Goal: Contribute content: Contribute content

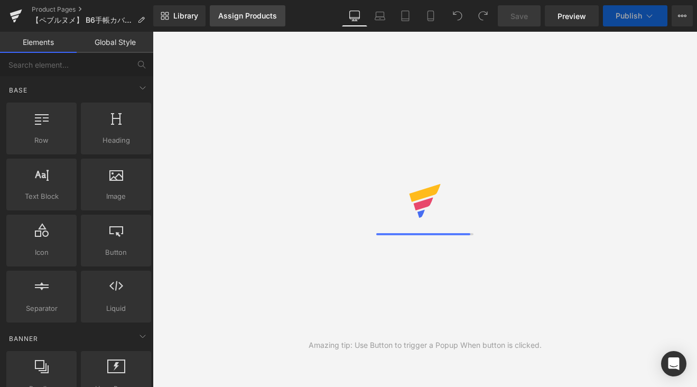
click at [267, 13] on div "Assign Products" at bounding box center [247, 16] width 59 height 8
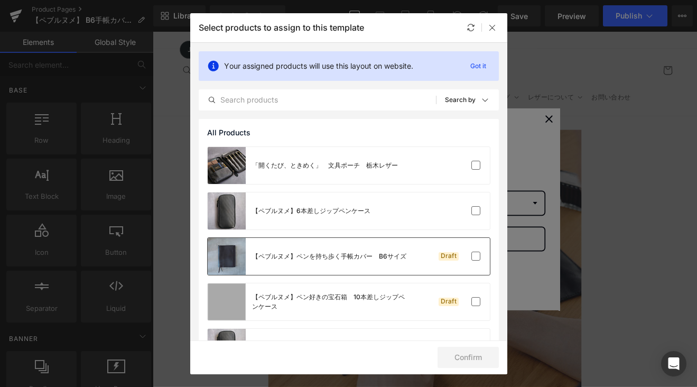
click at [356, 253] on div "【ペブルヌメ】ペンを持ち歩く手帳カバー　B6サイズ" at bounding box center [329, 257] width 154 height 10
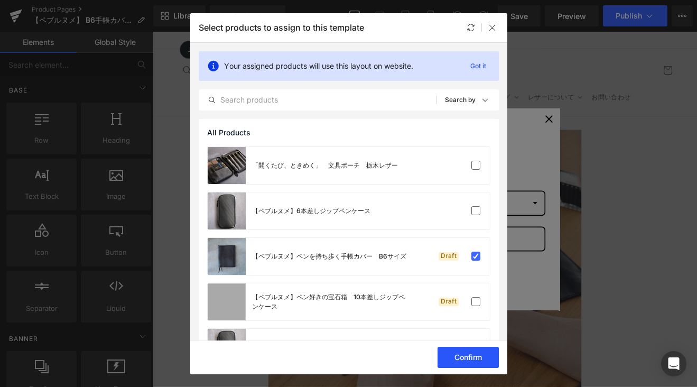
click at [469, 359] on button "Confirm" at bounding box center [468, 357] width 61 height 21
click at [469, 359] on button "Success" at bounding box center [461, 357] width 75 height 21
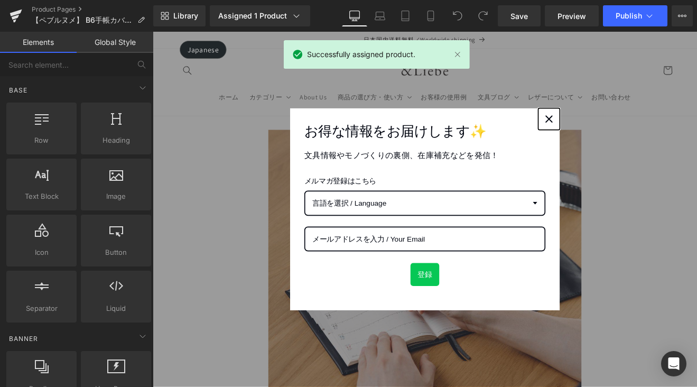
click at [614, 131] on icon "close icon" at bounding box center [618, 134] width 8 height 8
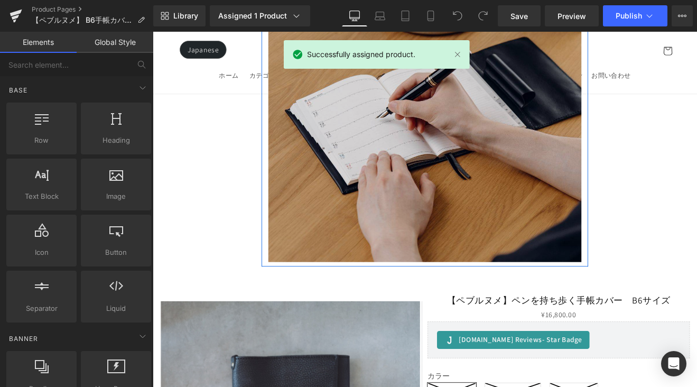
scroll to position [205, 0]
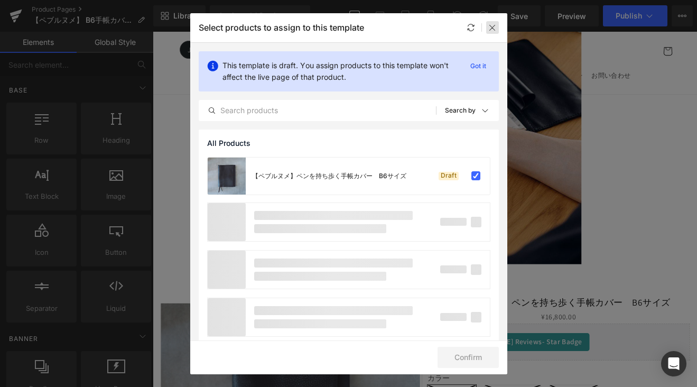
click at [489, 31] on icon at bounding box center [492, 27] width 8 height 8
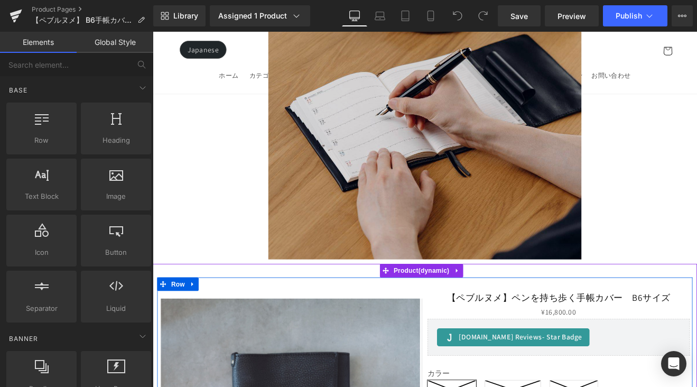
scroll to position [190, 0]
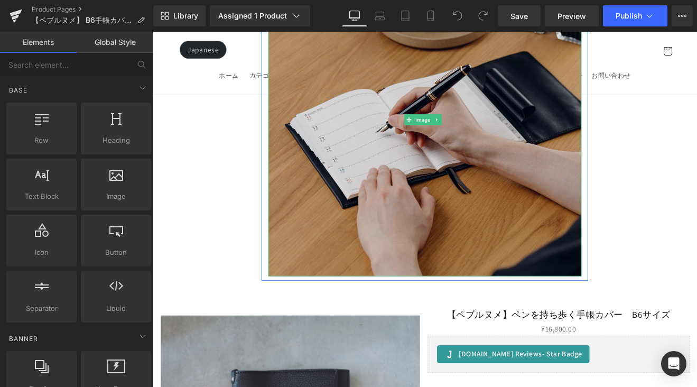
click at [562, 145] on img at bounding box center [473, 135] width 368 height 368
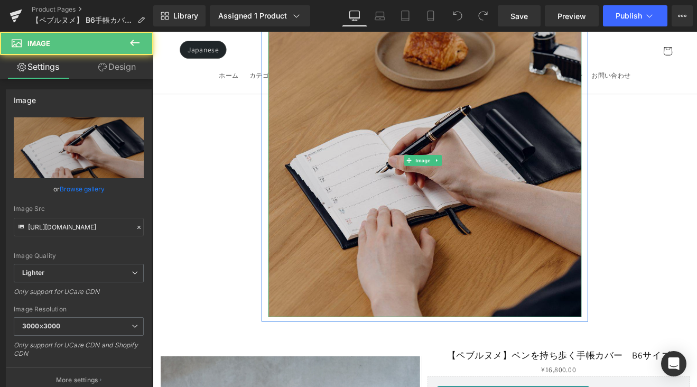
scroll to position [86, 0]
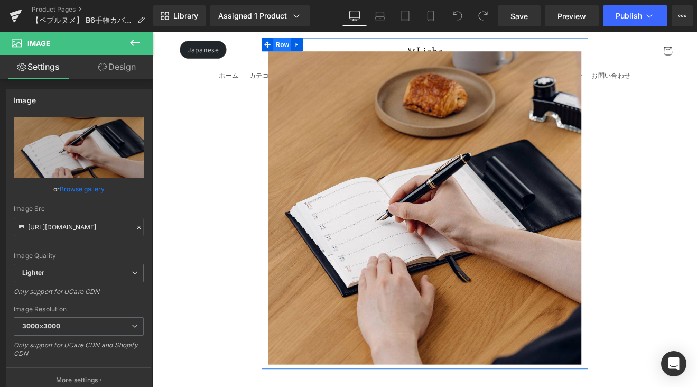
click at [305, 47] on span "Row" at bounding box center [304, 47] width 21 height 16
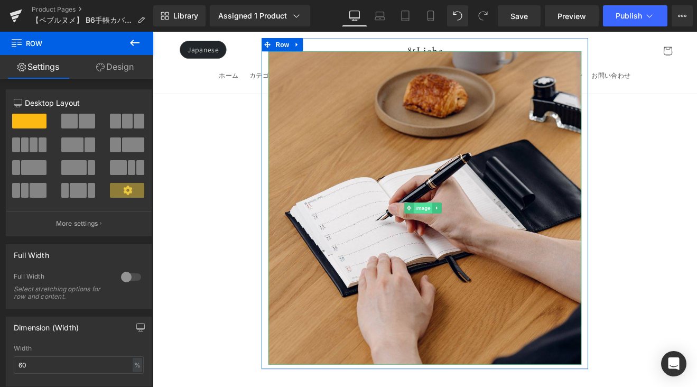
click at [463, 238] on span "Image" at bounding box center [470, 239] width 22 height 13
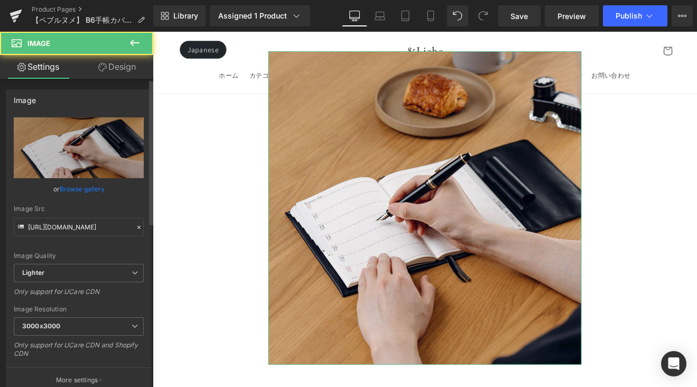
click at [88, 189] on link "Browse gallery" at bounding box center [82, 189] width 45 height 19
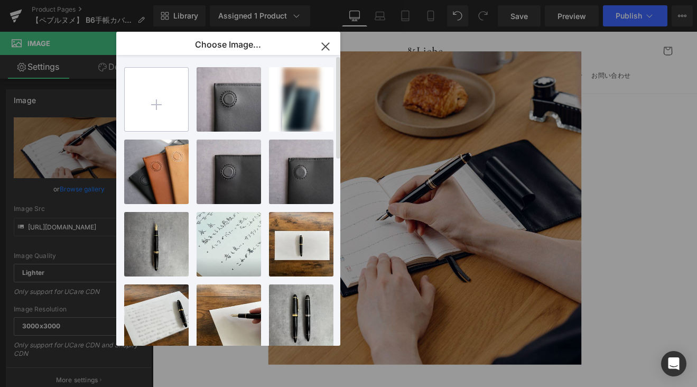
click at [157, 110] on input "file" at bounding box center [156, 99] width 63 height 63
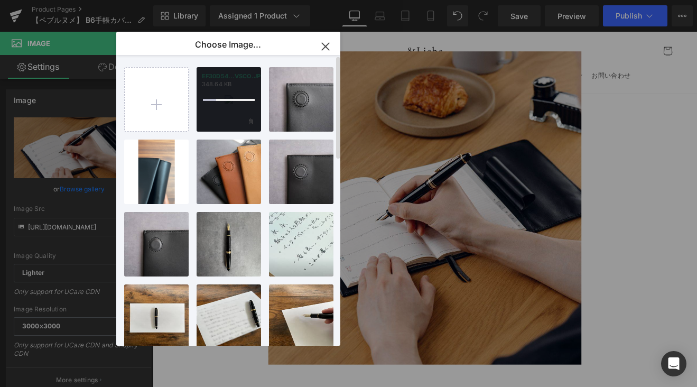
click at [229, 96] on div at bounding box center [229, 99] width 64 height 64
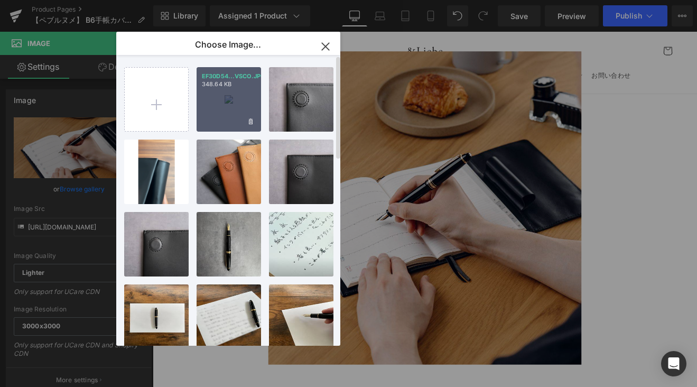
click at [230, 103] on div "EF30D54...VSCO.JPG 348.64 KB" at bounding box center [229, 99] width 64 height 64
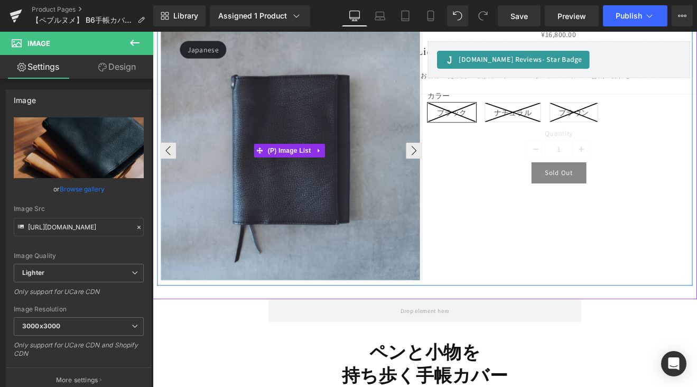
scroll to position [556, 0]
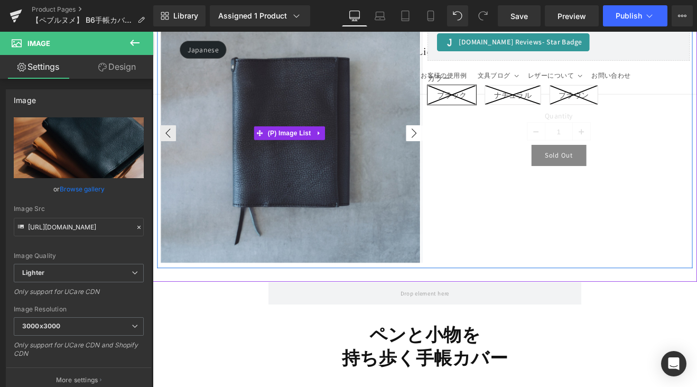
click at [455, 149] on button "›" at bounding box center [459, 151] width 19 height 19
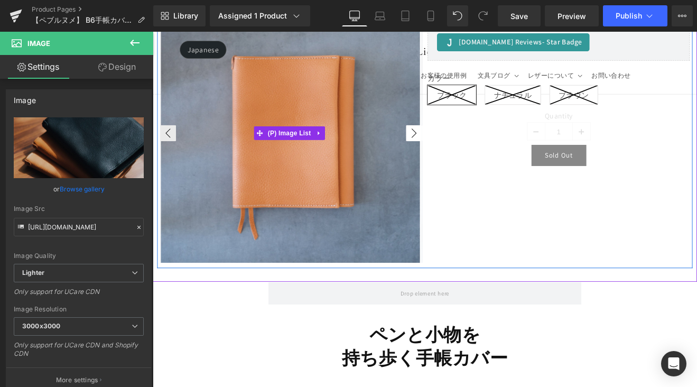
click at [455, 149] on button "›" at bounding box center [459, 151] width 19 height 19
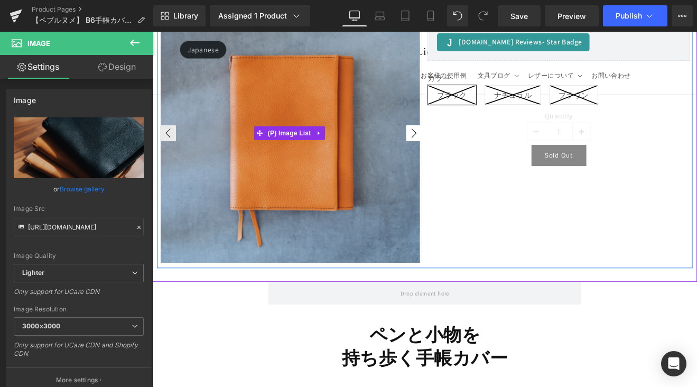
click at [455, 149] on button "›" at bounding box center [459, 151] width 19 height 19
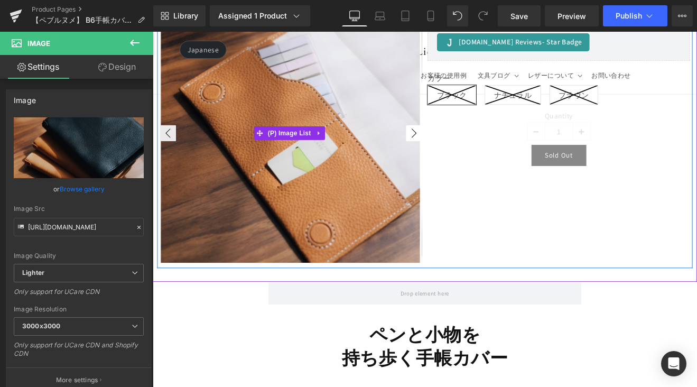
click at [455, 149] on button "›" at bounding box center [459, 151] width 19 height 19
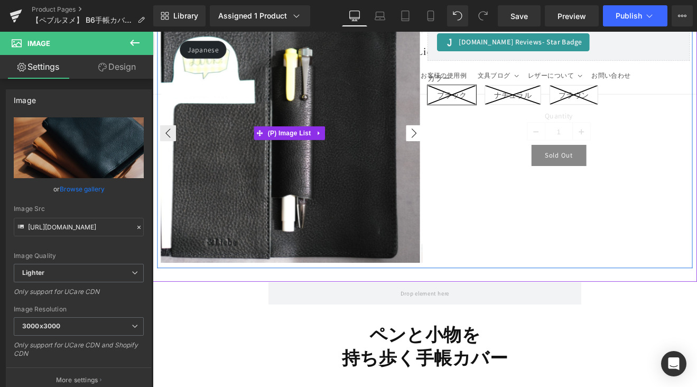
click at [455, 149] on button "›" at bounding box center [459, 151] width 19 height 19
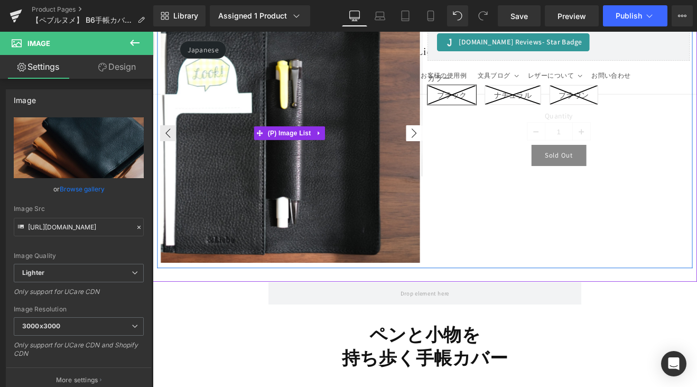
click at [455, 149] on button "›" at bounding box center [459, 151] width 19 height 19
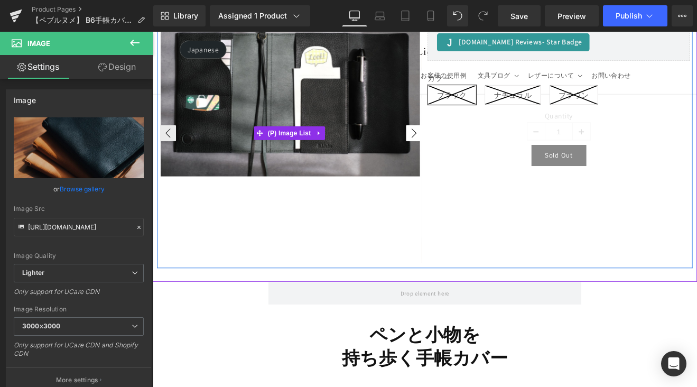
click at [455, 149] on button "›" at bounding box center [459, 151] width 19 height 19
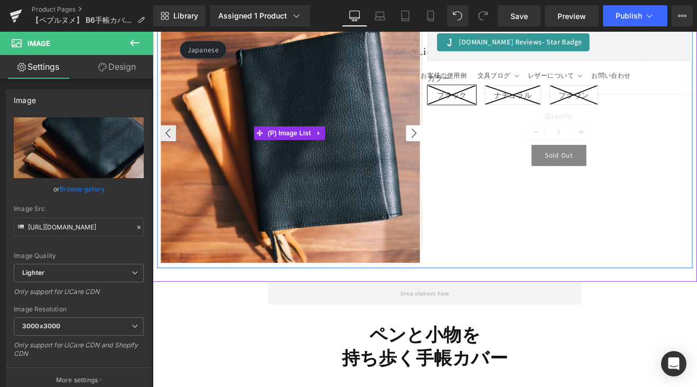
click at [455, 149] on button "›" at bounding box center [459, 151] width 19 height 19
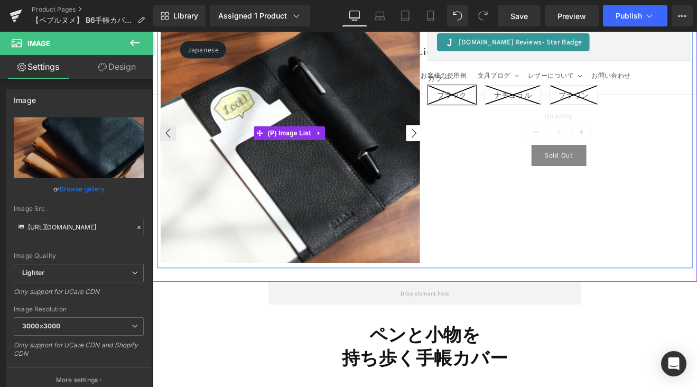
click at [455, 149] on button "›" at bounding box center [459, 151] width 19 height 19
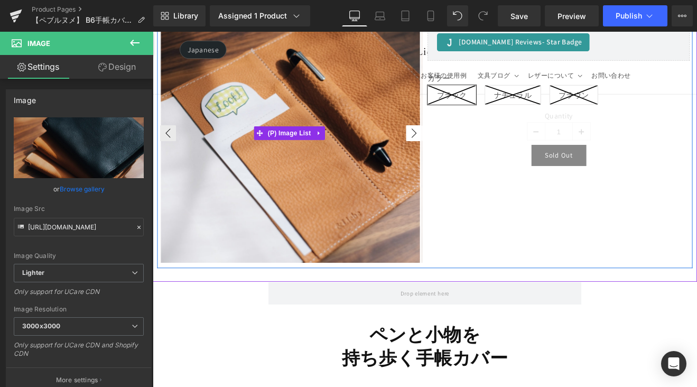
click at [455, 149] on button "›" at bounding box center [459, 151] width 19 height 19
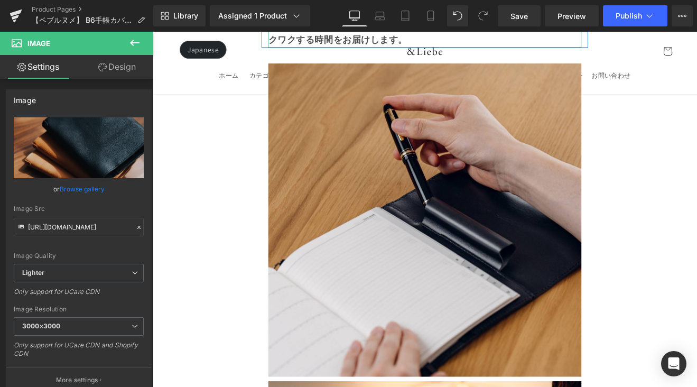
scroll to position [1167, 0]
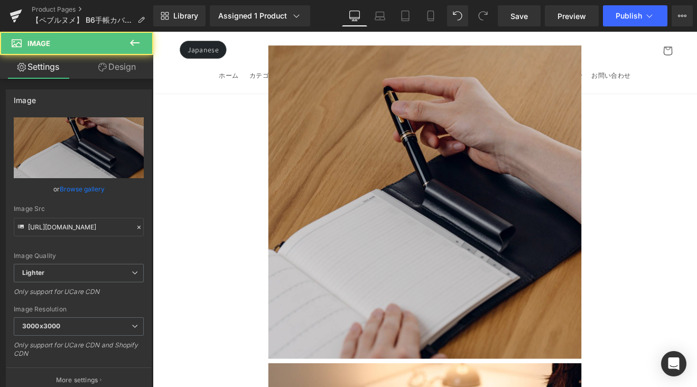
click at [318, 178] on img at bounding box center [473, 232] width 368 height 368
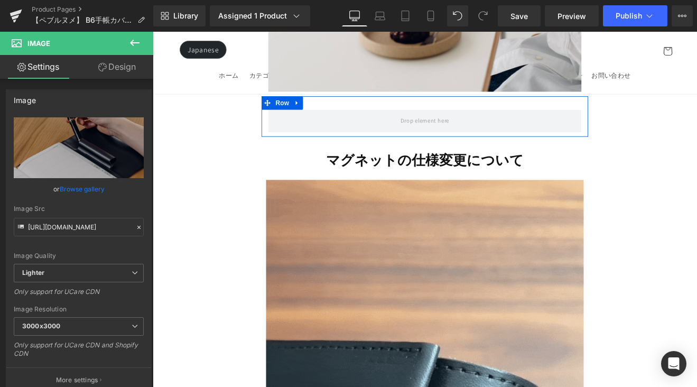
scroll to position [2232, 0]
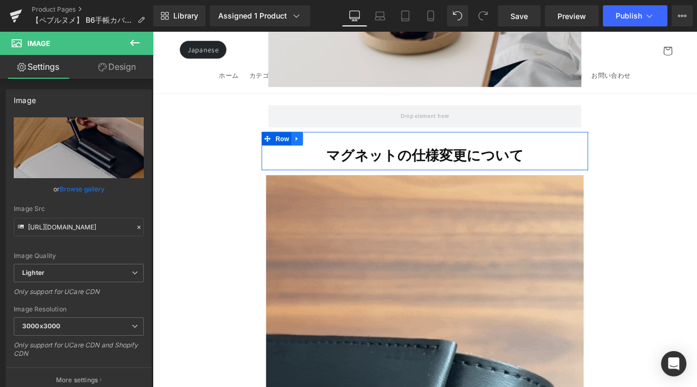
click at [326, 150] on link at bounding box center [323, 158] width 14 height 16
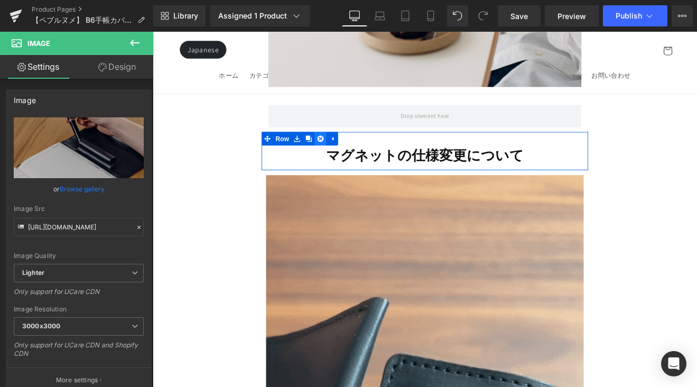
click at [348, 154] on icon at bounding box center [349, 157] width 7 height 7
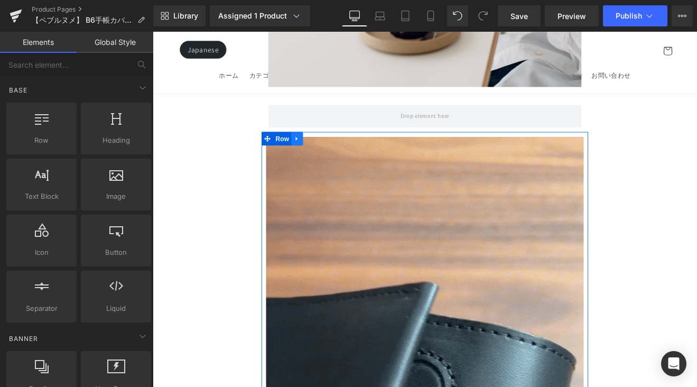
click at [324, 154] on icon at bounding box center [322, 158] width 7 height 8
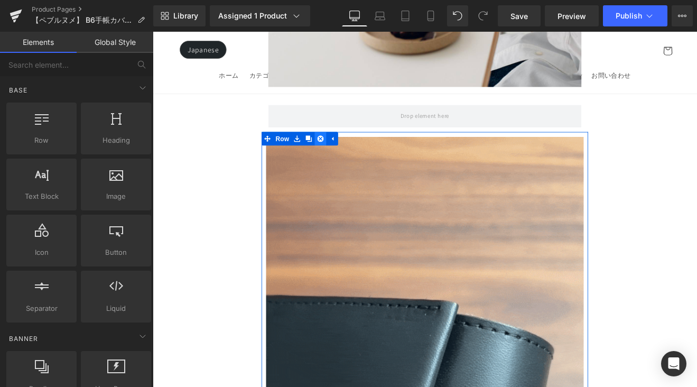
click at [349, 154] on icon at bounding box center [349, 157] width 7 height 7
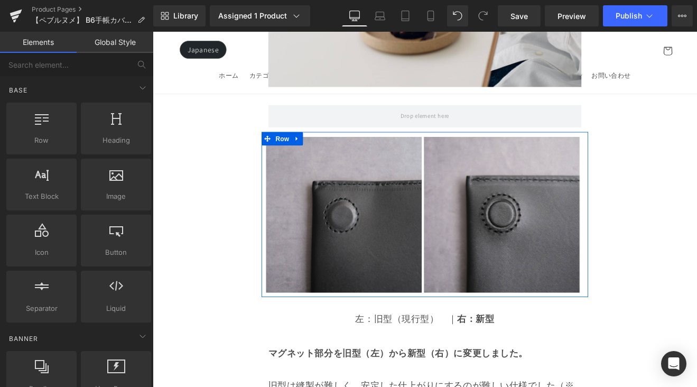
click at [324, 154] on icon at bounding box center [322, 158] width 7 height 8
click at [351, 154] on icon at bounding box center [349, 157] width 7 height 7
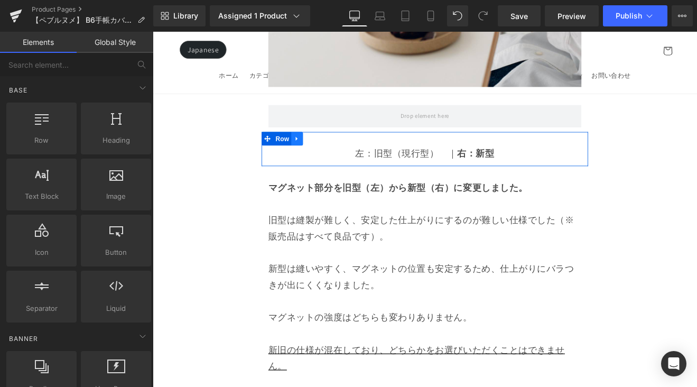
click at [327, 150] on link at bounding box center [323, 158] width 14 height 16
click at [349, 154] on icon at bounding box center [349, 157] width 7 height 7
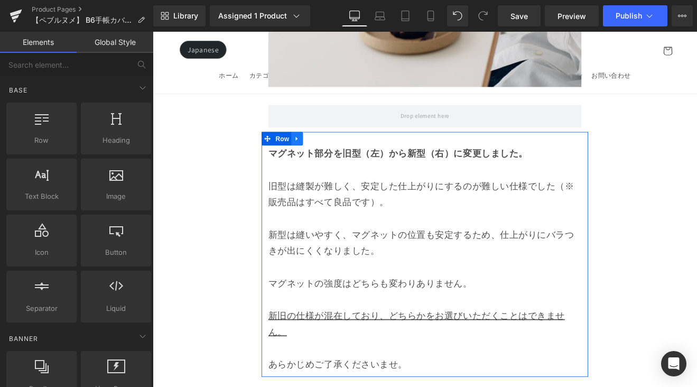
click at [322, 154] on icon at bounding box center [322, 158] width 7 height 8
click at [352, 154] on icon at bounding box center [349, 157] width 7 height 7
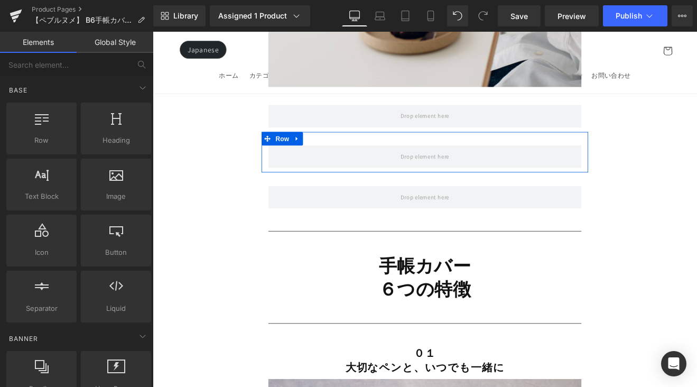
click at [329, 150] on div "Row" at bounding box center [473, 174] width 384 height 48
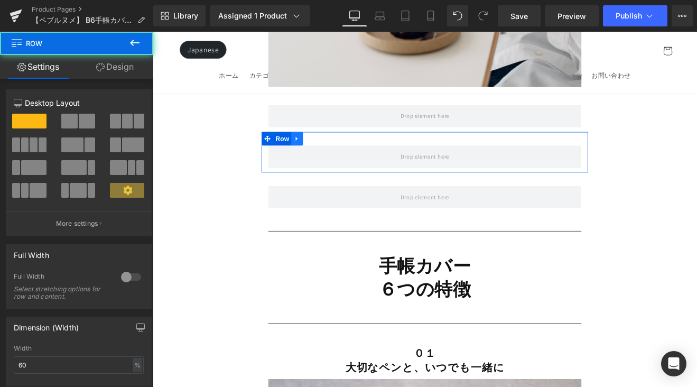
click at [325, 154] on icon at bounding box center [322, 158] width 7 height 8
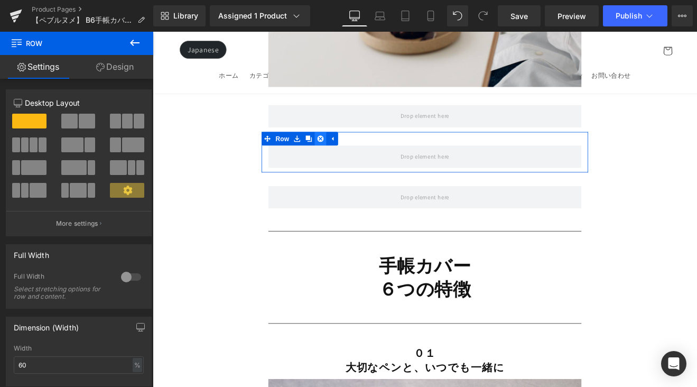
click at [352, 154] on icon at bounding box center [349, 157] width 7 height 7
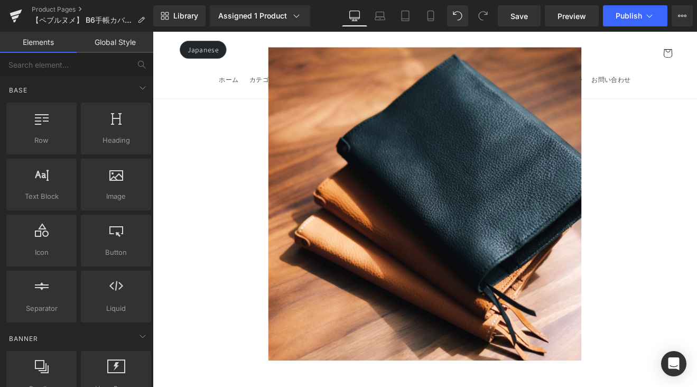
scroll to position [99, 0]
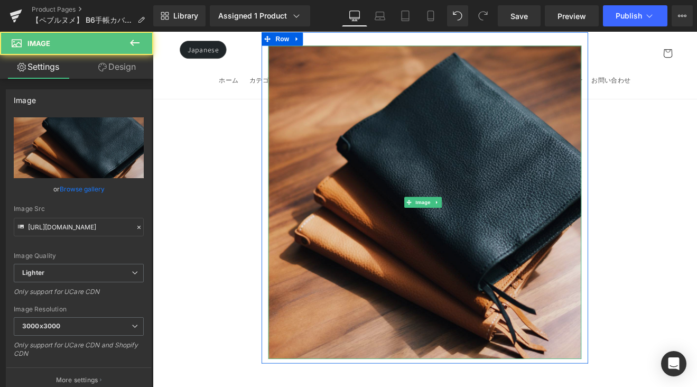
click at [356, 137] on img at bounding box center [473, 232] width 368 height 368
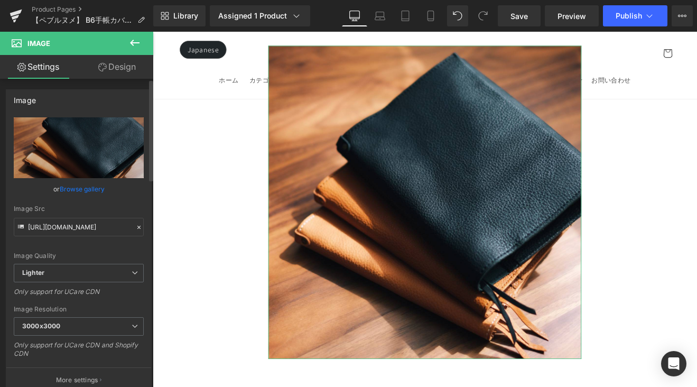
click at [95, 188] on link "Browse gallery" at bounding box center [82, 189] width 45 height 19
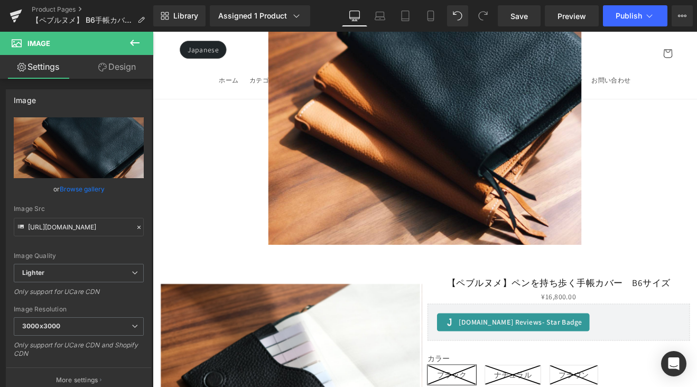
scroll to position [603, 0]
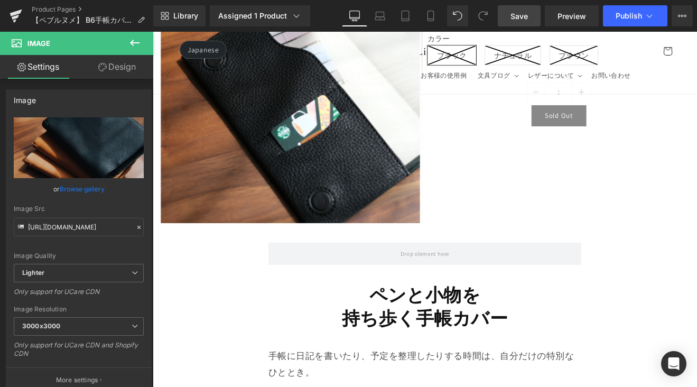
click at [524, 19] on span "Save" at bounding box center [519, 16] width 17 height 11
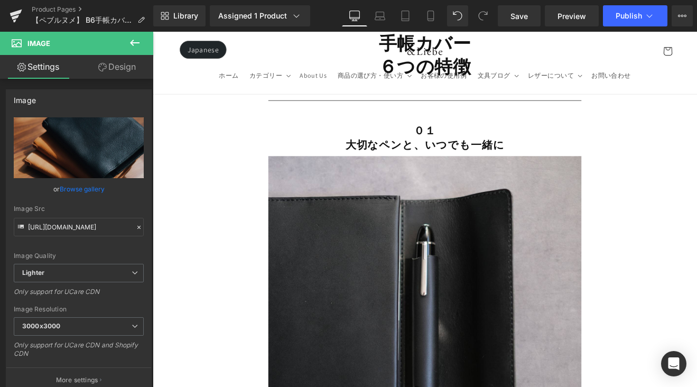
scroll to position [2447, 0]
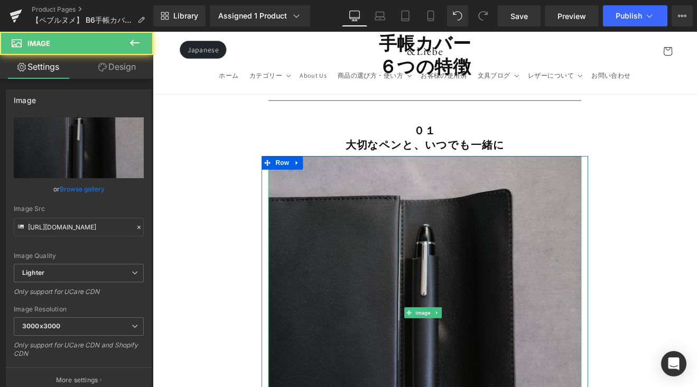
click at [629, 223] on img at bounding box center [473, 362] width 368 height 368
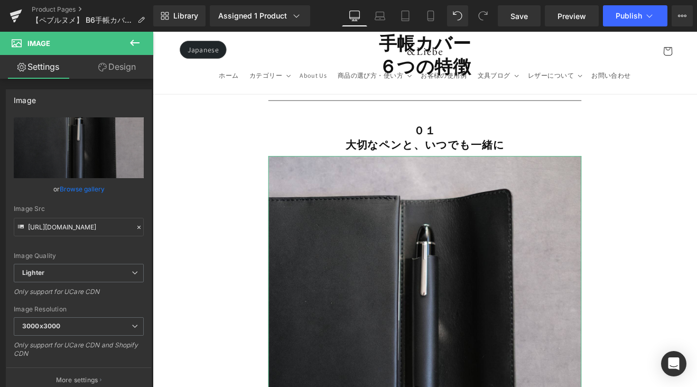
click at [93, 192] on link "Browse gallery" at bounding box center [82, 189] width 45 height 19
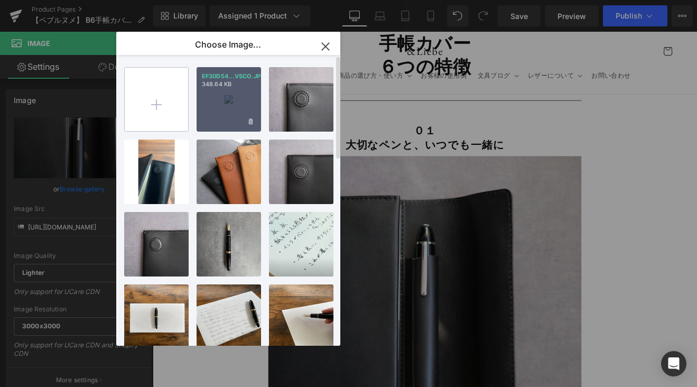
click at [158, 104] on input "file" at bounding box center [156, 99] width 63 height 63
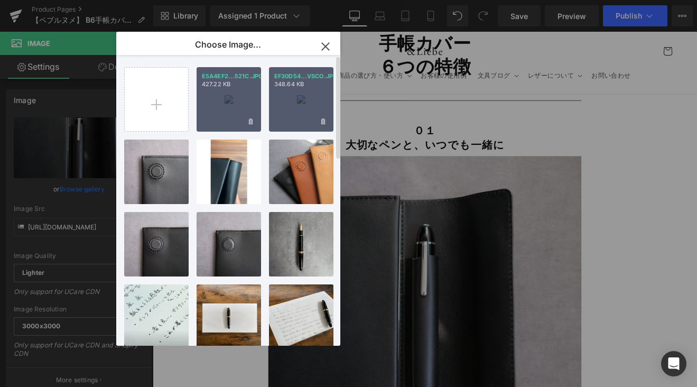
click at [219, 103] on div "E5A4EF2...521C.JPG 427.22 KB" at bounding box center [229, 99] width 64 height 64
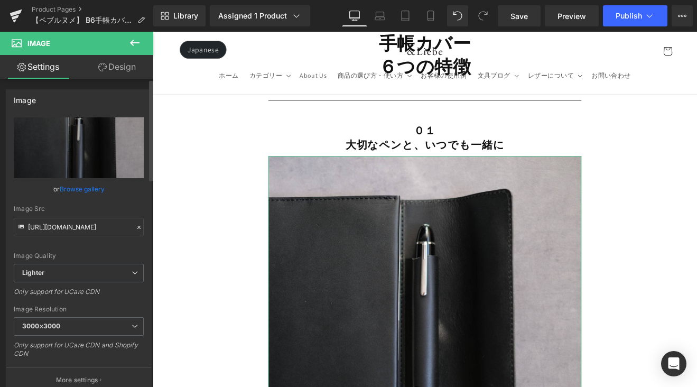
click at [97, 187] on link "Browse gallery" at bounding box center [82, 189] width 45 height 19
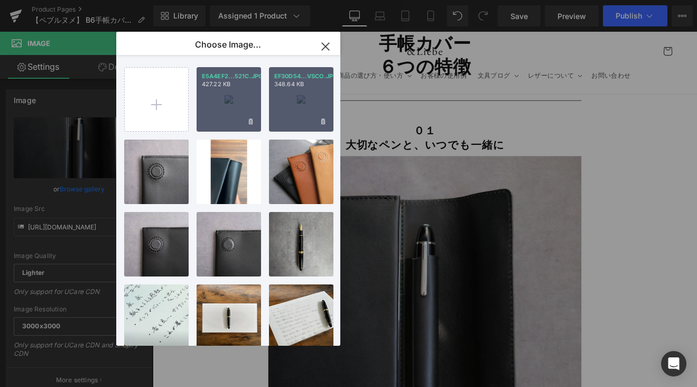
click at [218, 106] on div "E5A4EF2...521C.JPG 427.22 KB" at bounding box center [229, 99] width 64 height 64
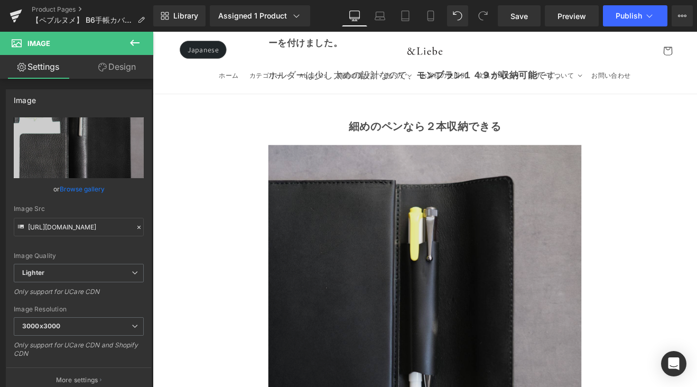
scroll to position [3092, 0]
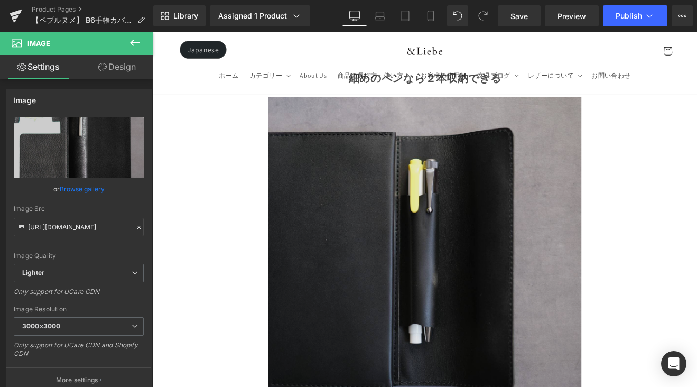
click at [414, 188] on img at bounding box center [473, 292] width 368 height 368
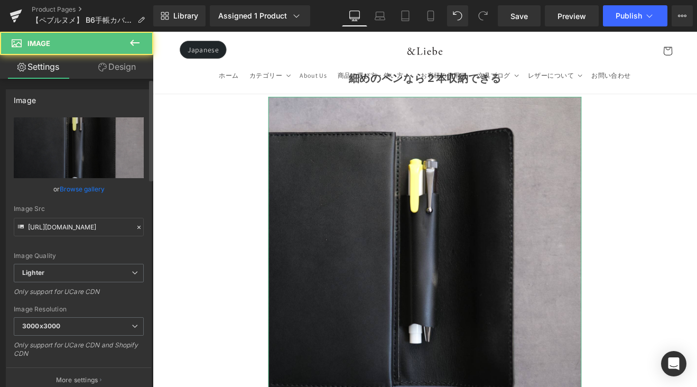
click at [92, 187] on link "Browse gallery" at bounding box center [82, 189] width 45 height 19
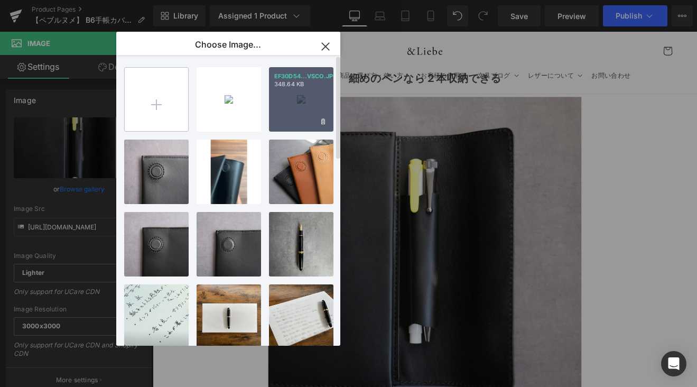
click at [158, 101] on input "file" at bounding box center [156, 99] width 63 height 63
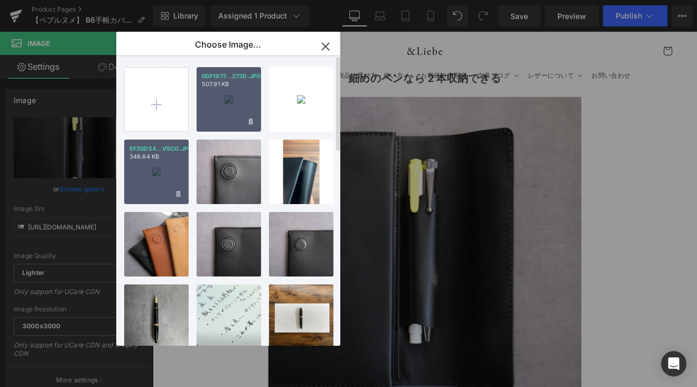
click at [229, 99] on div "0DF1977...273D.JPG 507.91 KB" at bounding box center [229, 99] width 64 height 64
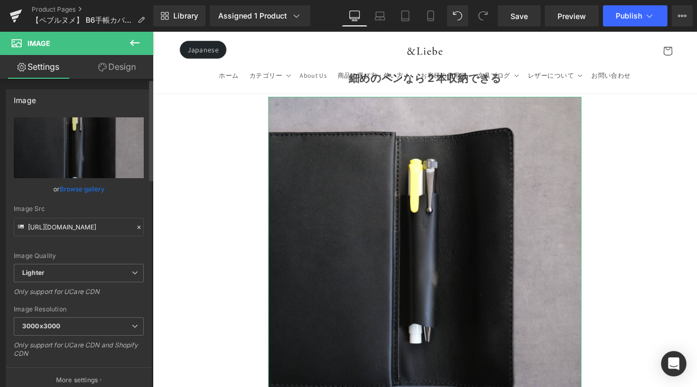
click at [84, 188] on link "Browse gallery" at bounding box center [82, 189] width 45 height 19
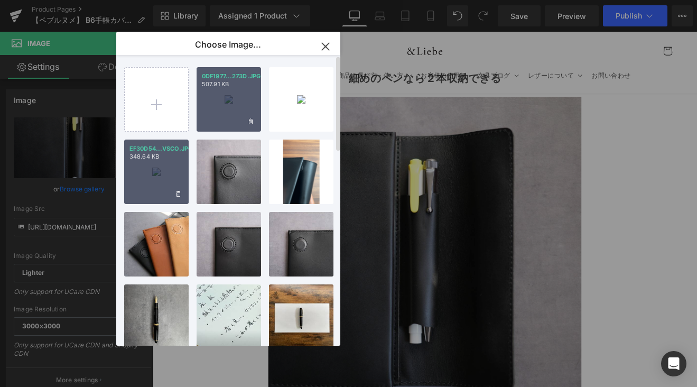
click at [227, 97] on div "0DF1977...273D.JPG 507.91 KB" at bounding box center [229, 99] width 64 height 64
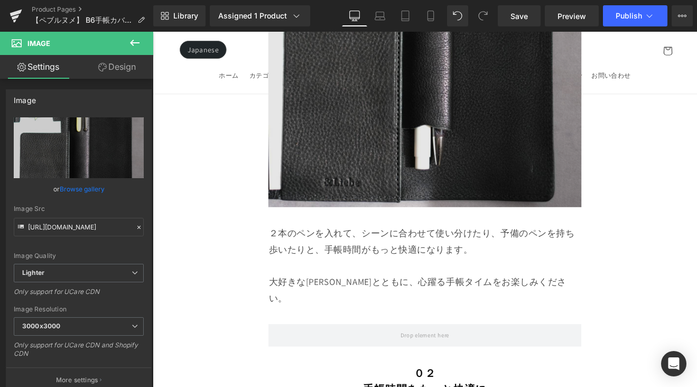
scroll to position [3339, 0]
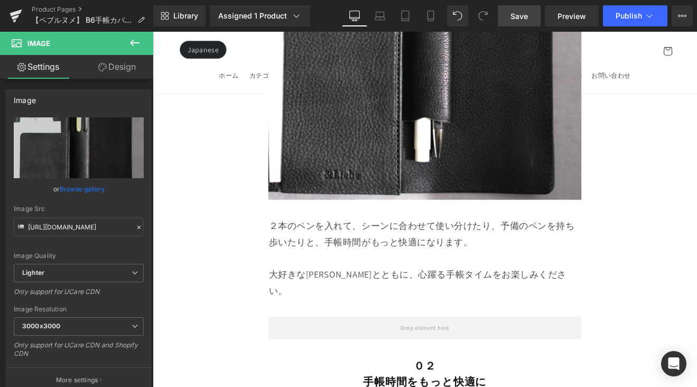
click at [520, 17] on span "Save" at bounding box center [519, 16] width 17 height 11
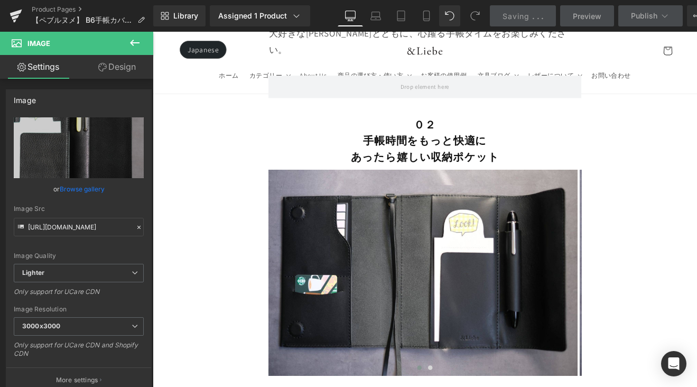
scroll to position [3624, 0]
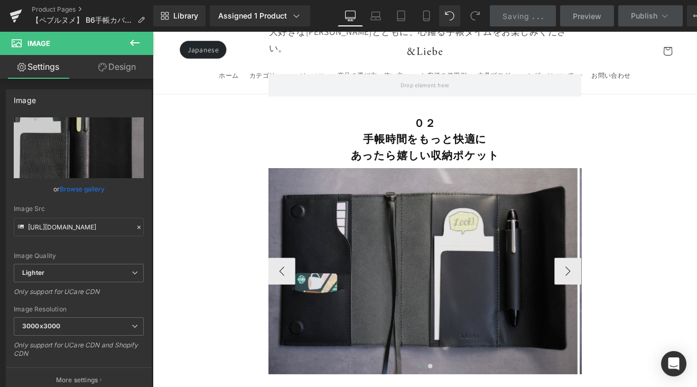
click at [580, 214] on img at bounding box center [470, 313] width 363 height 242
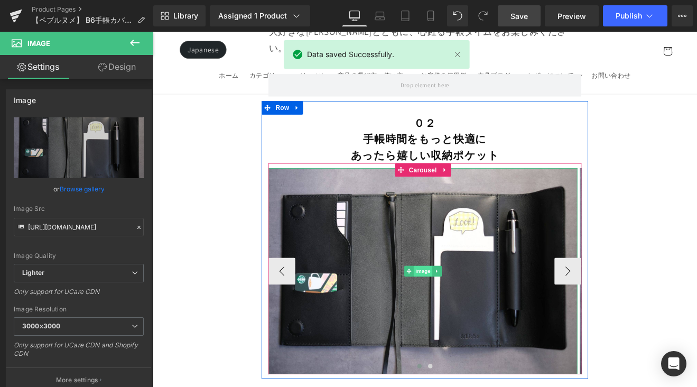
click at [473, 307] on span "Image" at bounding box center [470, 313] width 22 height 13
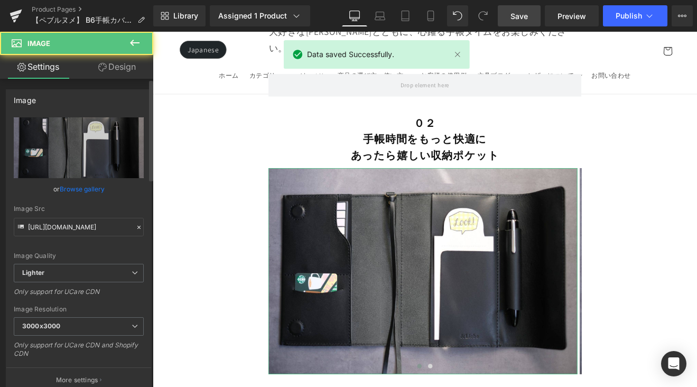
click at [90, 187] on link "Browse gallery" at bounding box center [82, 189] width 45 height 19
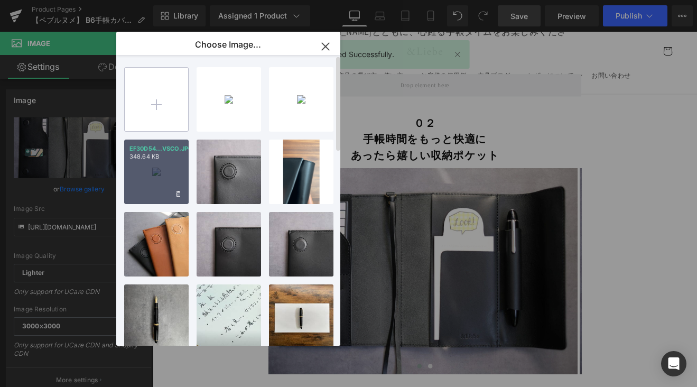
click at [145, 101] on input "file" at bounding box center [156, 99] width 63 height 63
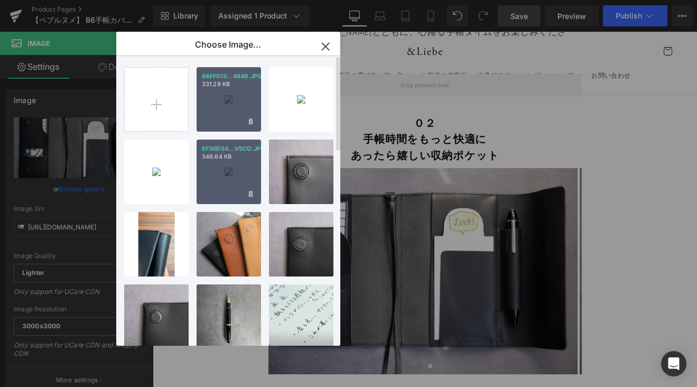
click at [222, 105] on div "9AFF013...4849.JPG 331.29 KB" at bounding box center [229, 99] width 64 height 64
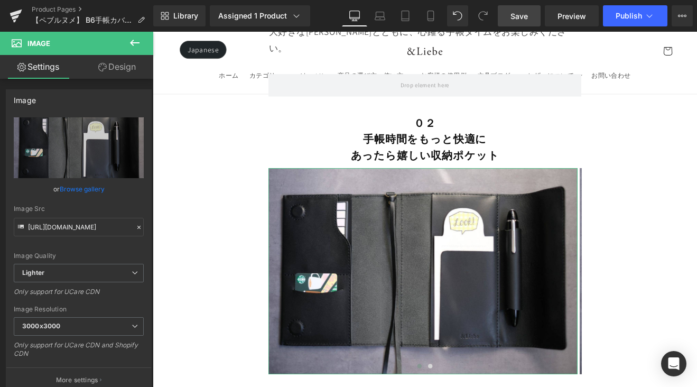
drag, startPoint x: 91, startPoint y: 188, endPoint x: 97, endPoint y: 181, distance: 8.6
click at [91, 188] on link "Browse gallery" at bounding box center [82, 189] width 45 height 19
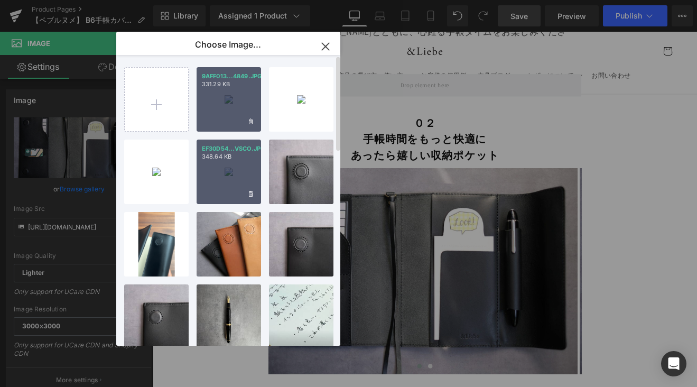
click at [232, 98] on div "9AFF013...4849.JPG 331.29 KB" at bounding box center [229, 99] width 64 height 64
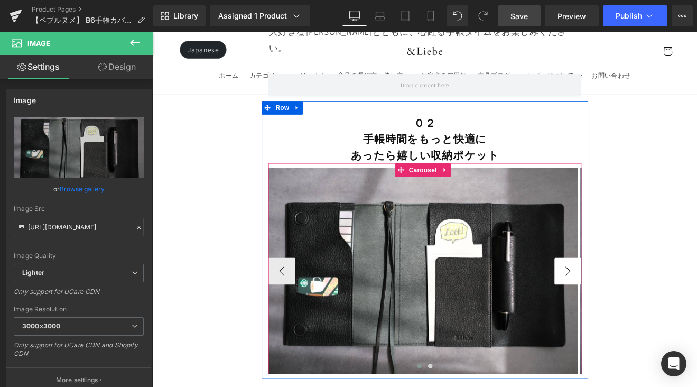
click at [629, 297] on button "›" at bounding box center [641, 313] width 32 height 32
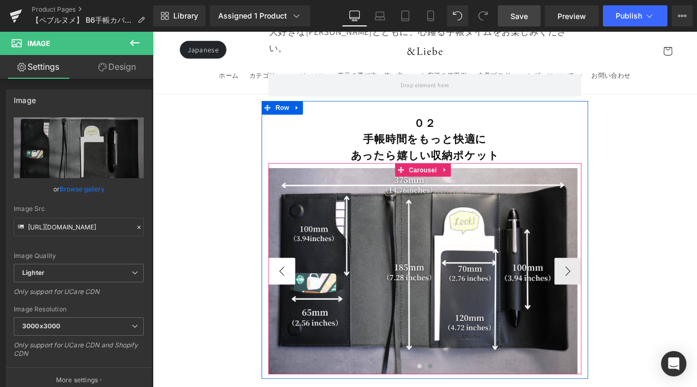
click at [301, 297] on button "‹" at bounding box center [305, 313] width 32 height 32
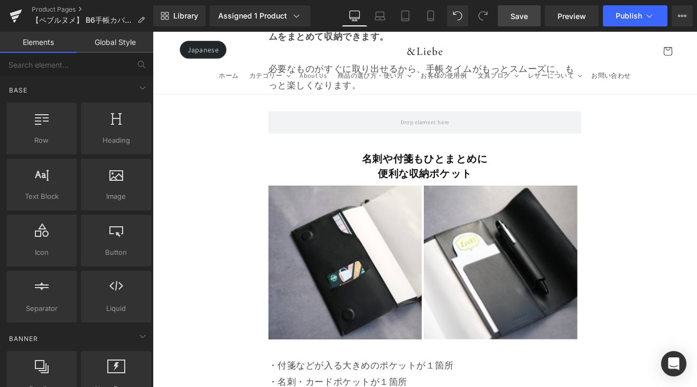
scroll to position [4134, 0]
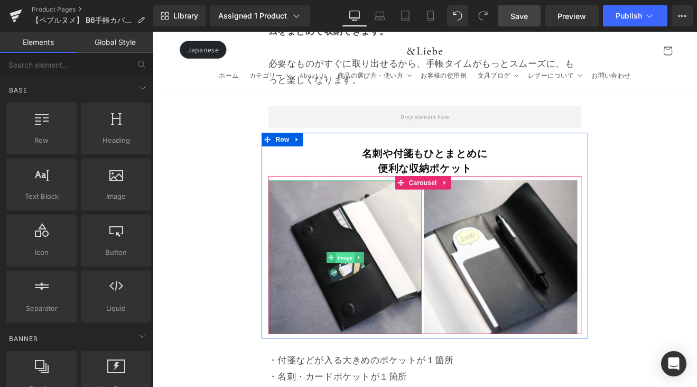
click at [374, 291] on span "Image" at bounding box center [379, 297] width 22 height 13
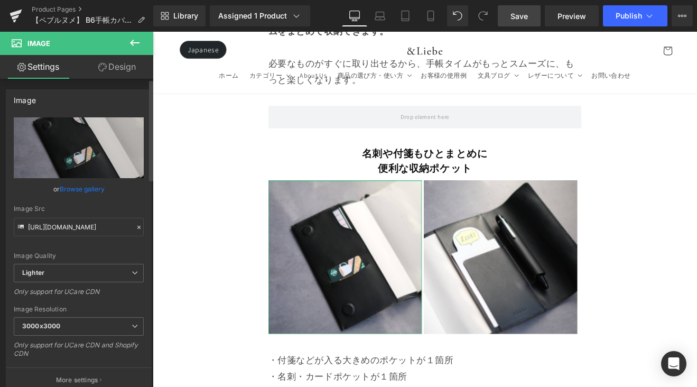
click at [72, 191] on link "Browse gallery" at bounding box center [82, 189] width 45 height 19
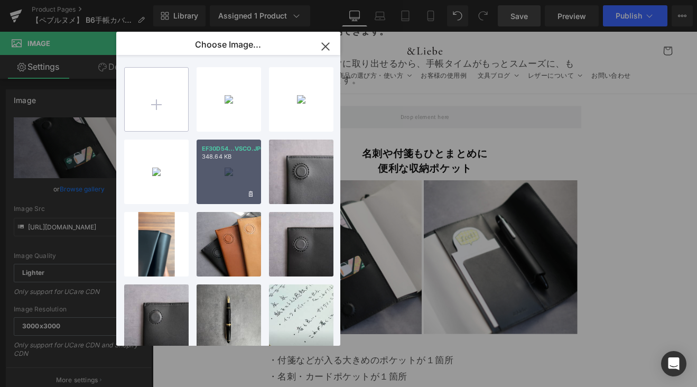
click at [158, 116] on input "file" at bounding box center [156, 99] width 63 height 63
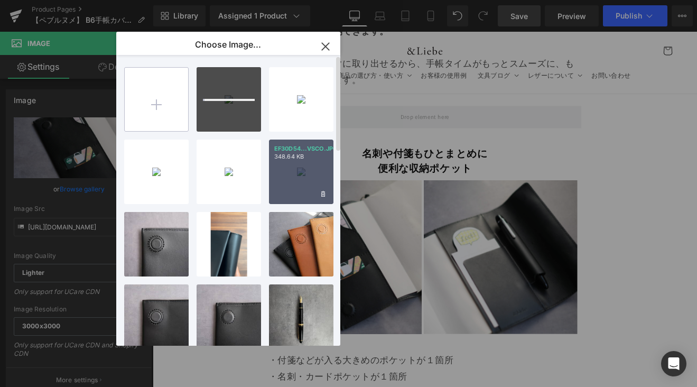
click at [160, 102] on input "file" at bounding box center [156, 99] width 63 height 63
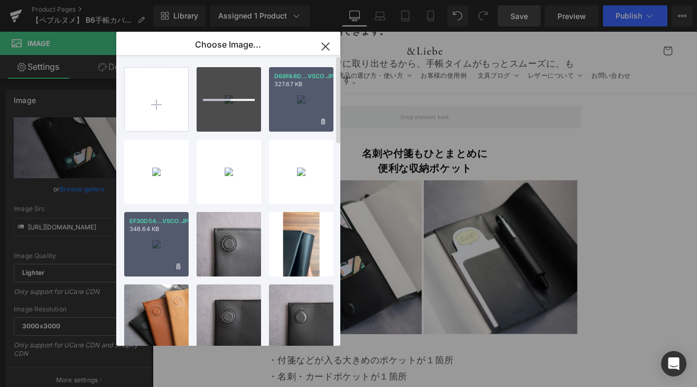
click at [297, 108] on div "D68FA8D...VSCO.JPG 327.67 KB" at bounding box center [301, 99] width 64 height 64
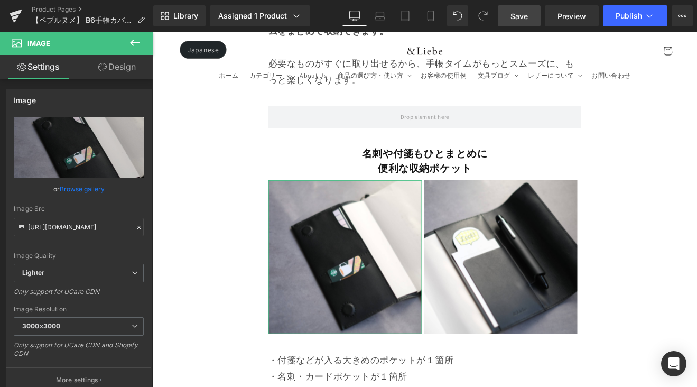
click at [84, 186] on link "Browse gallery" at bounding box center [82, 189] width 45 height 19
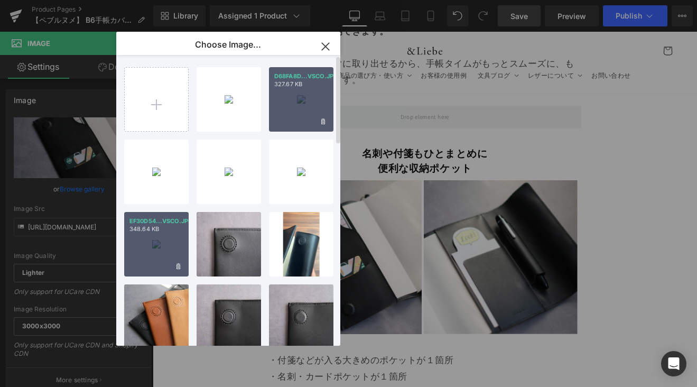
click at [291, 105] on div "D68FA8D...VSCO.JPG 327.67 KB" at bounding box center [301, 99] width 64 height 64
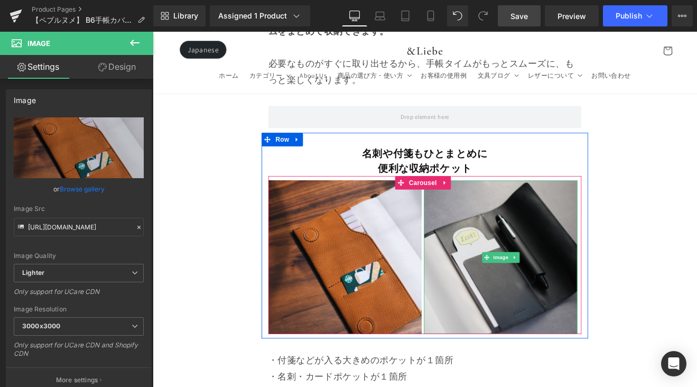
click at [556, 242] on img at bounding box center [562, 297] width 180 height 180
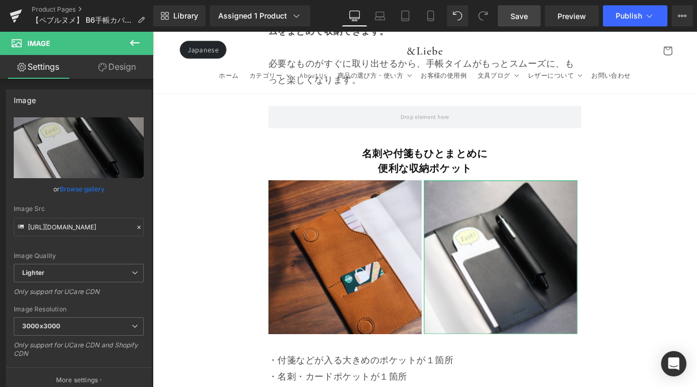
click at [79, 191] on link "Browse gallery" at bounding box center [82, 189] width 45 height 19
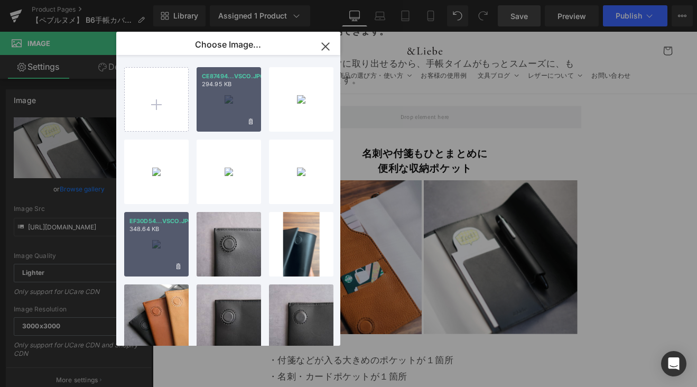
click at [227, 99] on div "CE87494...VSCO.JPG 294.95 KB" at bounding box center [229, 99] width 64 height 64
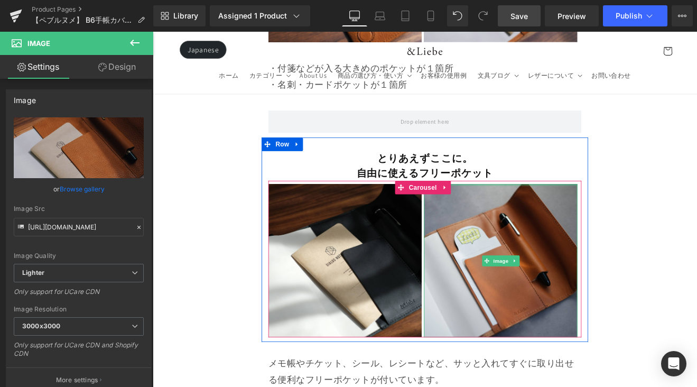
scroll to position [4496, 0]
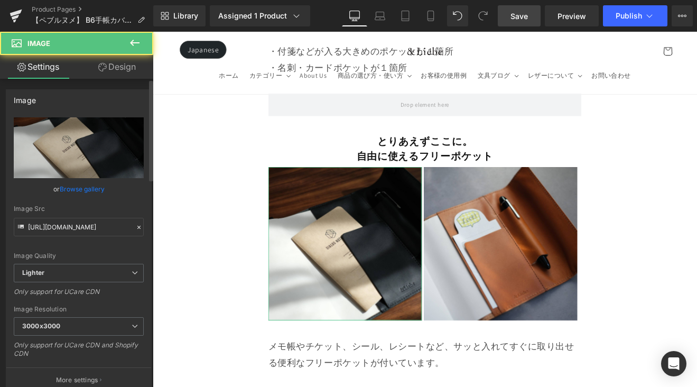
click at [68, 189] on link "Browse gallery" at bounding box center [82, 189] width 45 height 19
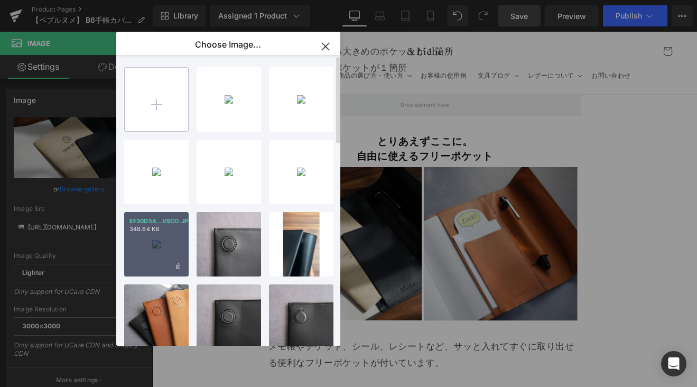
click at [162, 103] on input "file" at bounding box center [156, 99] width 63 height 63
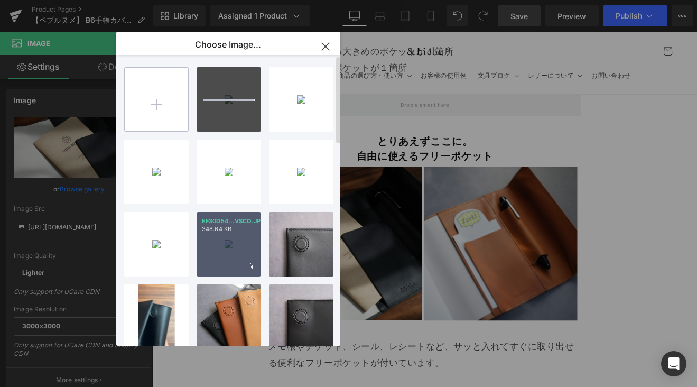
click at [162, 109] on input "file" at bounding box center [156, 99] width 63 height 63
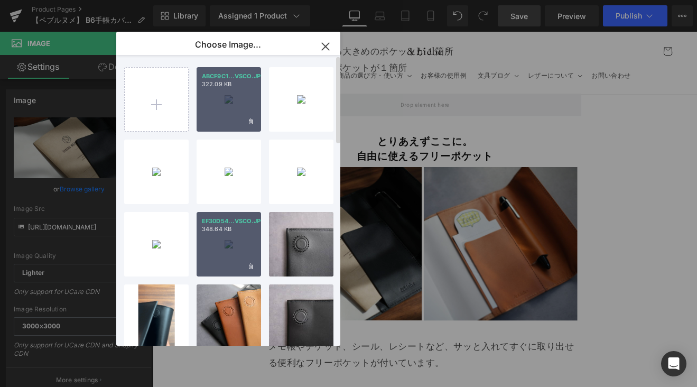
click at [230, 89] on div "ABCF9C1...VSCO.JPG 322.09 KB" at bounding box center [229, 99] width 64 height 64
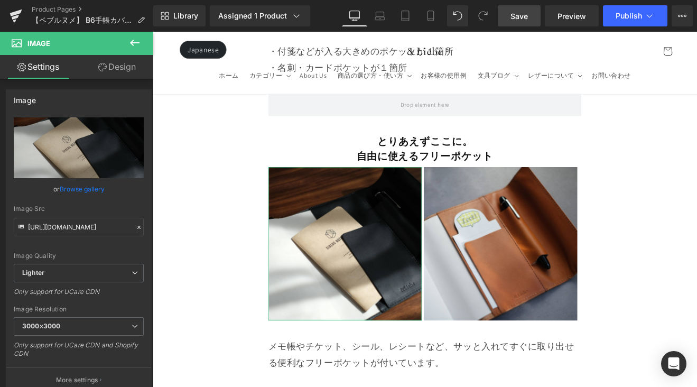
click at [88, 189] on link "Browse gallery" at bounding box center [82, 189] width 45 height 19
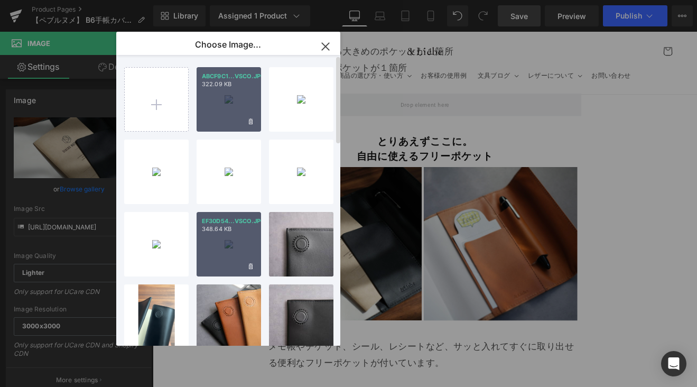
click at [206, 113] on div "ABCF9C1...VSCO.JPG 322.09 KB" at bounding box center [229, 99] width 64 height 64
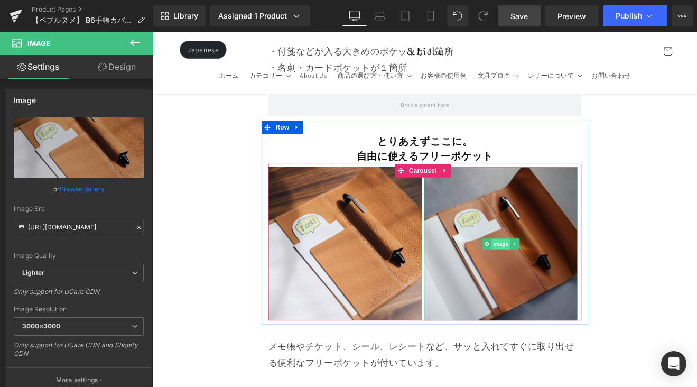
click at [567, 275] on span "Image" at bounding box center [562, 281] width 22 height 13
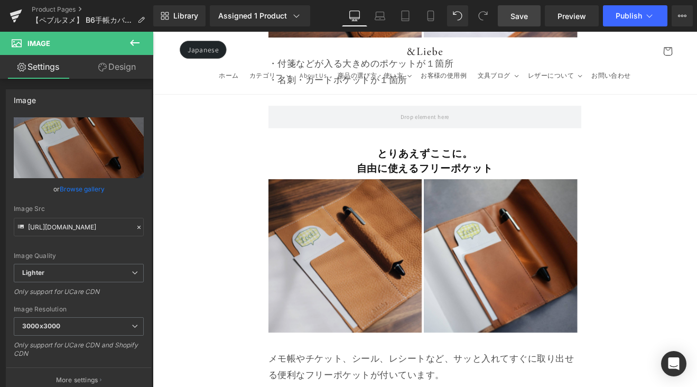
scroll to position [4484, 0]
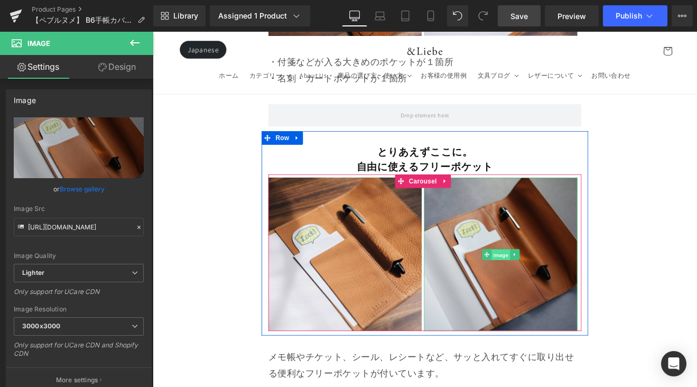
click at [558, 287] on span "Image" at bounding box center [562, 293] width 22 height 13
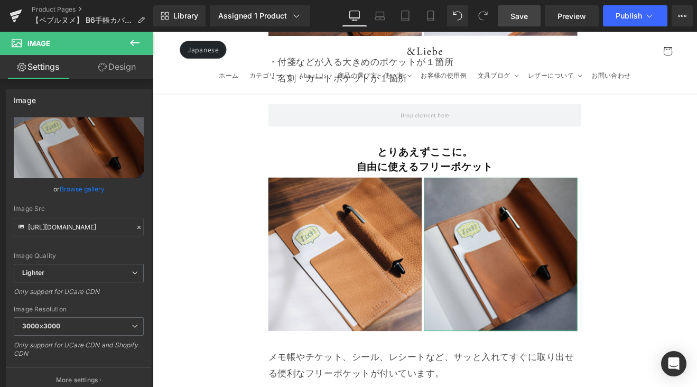
click at [80, 191] on link "Browse gallery" at bounding box center [82, 189] width 45 height 19
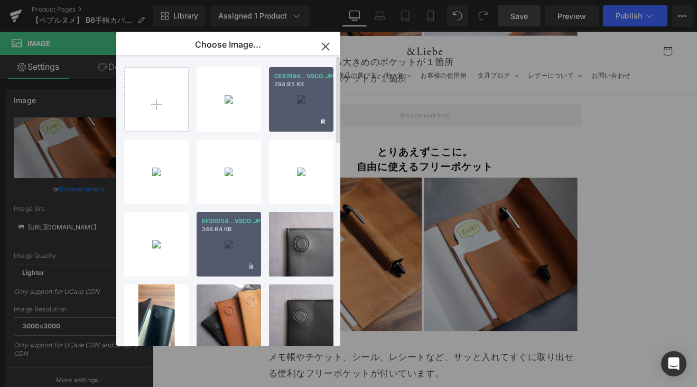
click at [296, 112] on div "CE87494...VSCO.JPG 294.95 KB" at bounding box center [301, 99] width 64 height 64
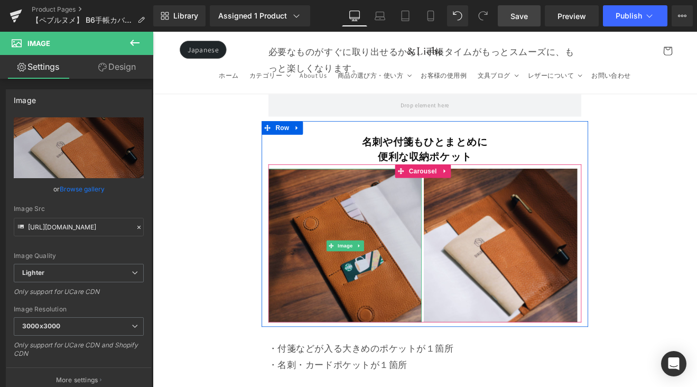
scroll to position [4155, 0]
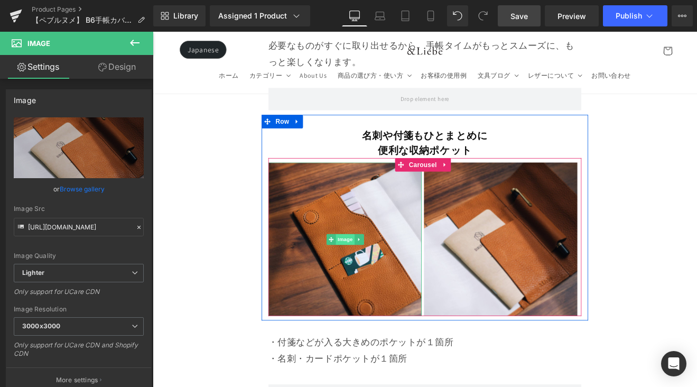
click at [370, 270] on span "Image" at bounding box center [379, 276] width 22 height 13
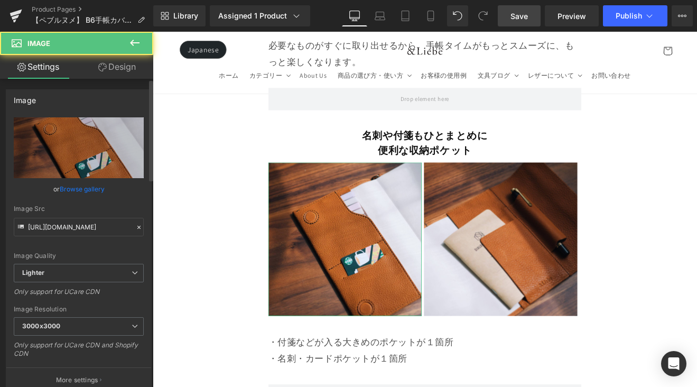
click at [81, 187] on link "Browse gallery" at bounding box center [82, 189] width 45 height 19
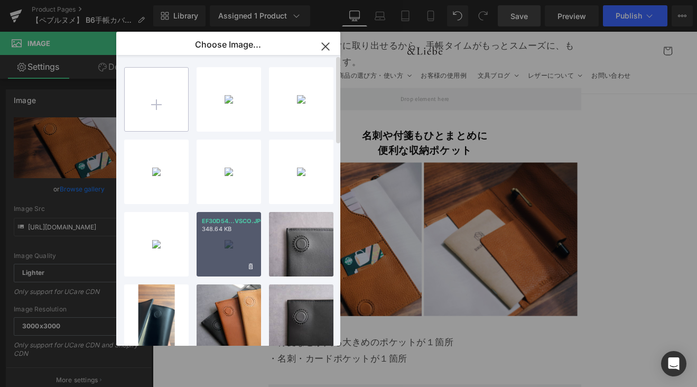
click at [161, 99] on input "file" at bounding box center [156, 99] width 63 height 63
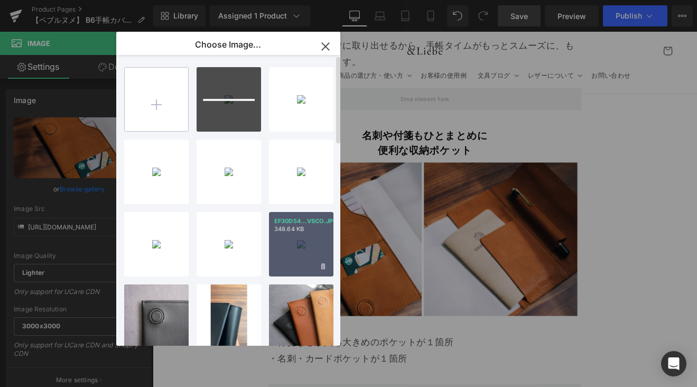
click at [167, 95] on input "file" at bounding box center [156, 99] width 63 height 63
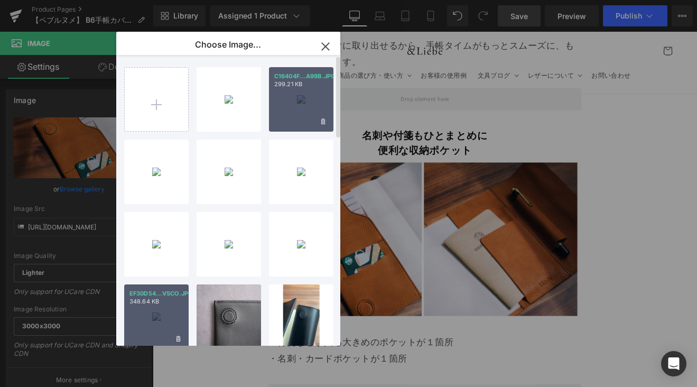
click at [304, 104] on div "C16404F...A99B.JPG 299.21 KB" at bounding box center [301, 99] width 64 height 64
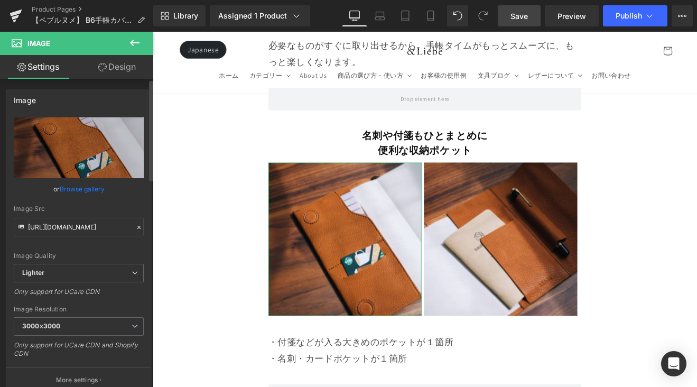
click at [93, 189] on link "Browse gallery" at bounding box center [82, 189] width 45 height 19
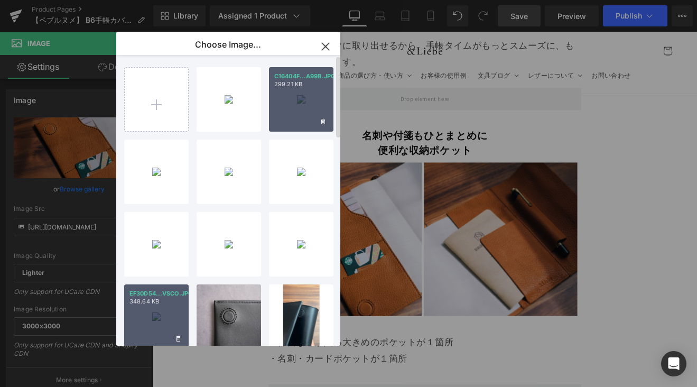
click at [294, 98] on div "C16404F...A99B.JPG 299.21 KB" at bounding box center [301, 99] width 64 height 64
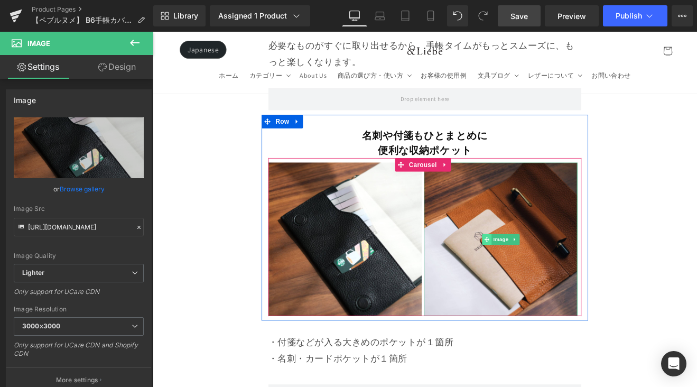
click at [547, 270] on span at bounding box center [545, 276] width 11 height 13
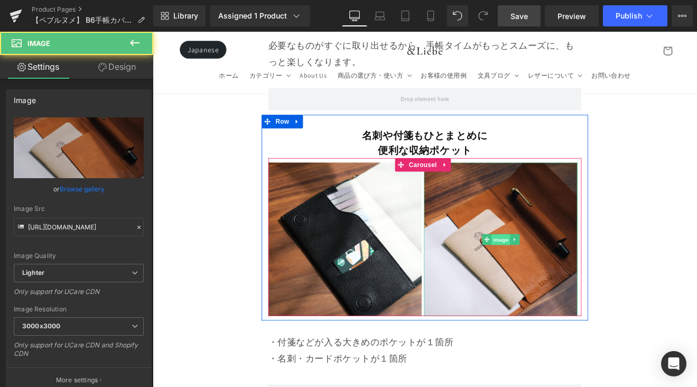
click at [556, 270] on span "Image" at bounding box center [562, 276] width 22 height 13
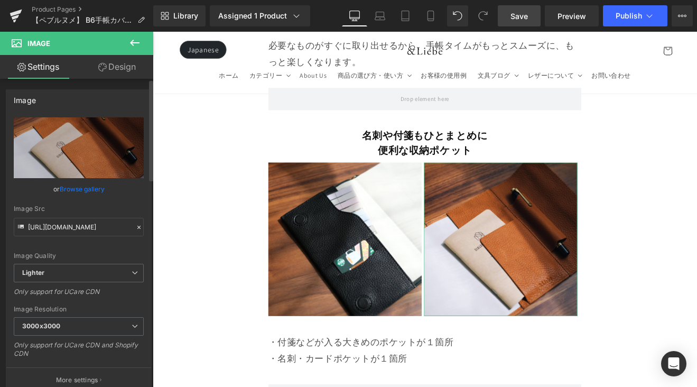
click at [85, 190] on link "Browse gallery" at bounding box center [82, 189] width 45 height 19
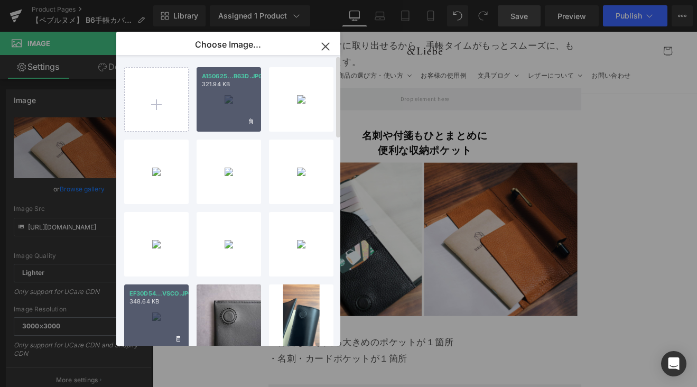
click at [231, 105] on div "A150625...B63D.JPG 321.94 KB" at bounding box center [229, 99] width 64 height 64
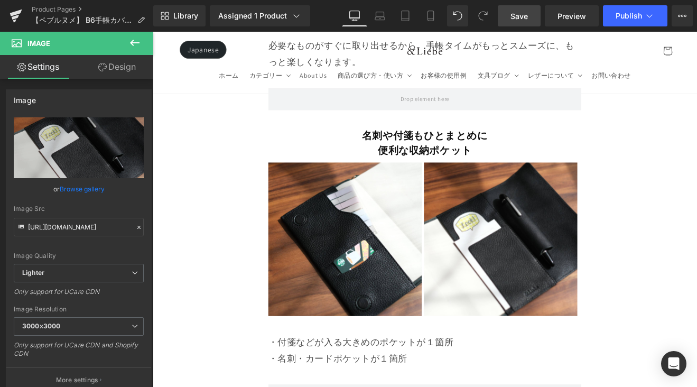
drag, startPoint x: 519, startPoint y: 14, endPoint x: 533, endPoint y: 29, distance: 19.8
click at [519, 14] on span "Save" at bounding box center [519, 16] width 17 height 11
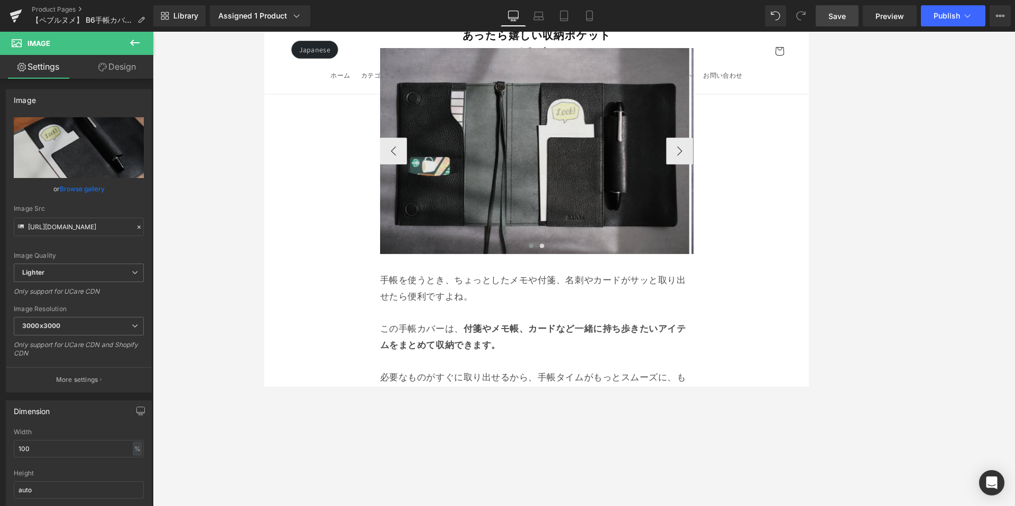
scroll to position [3703, 0]
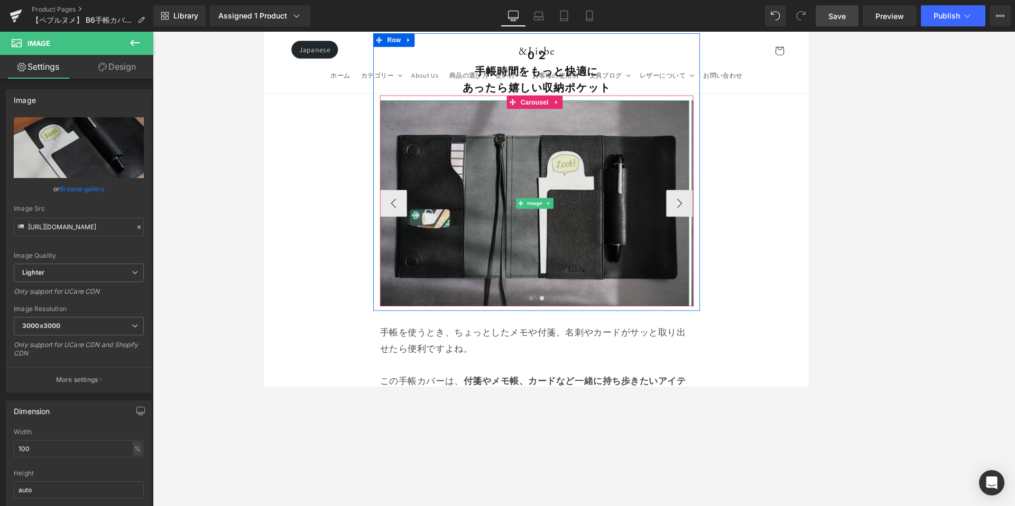
click at [493, 192] on img at bounding box center [581, 234] width 363 height 242
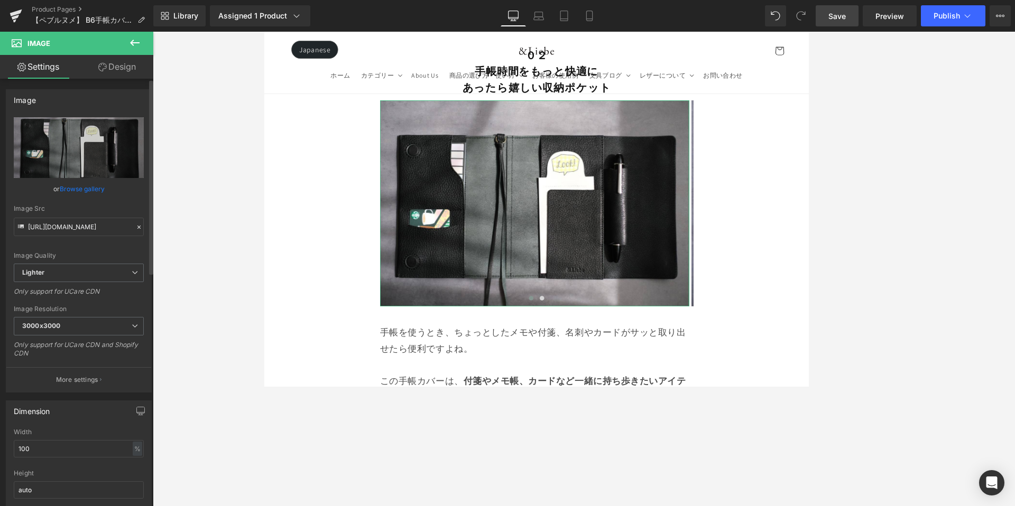
click at [83, 191] on link "Browse gallery" at bounding box center [82, 189] width 45 height 19
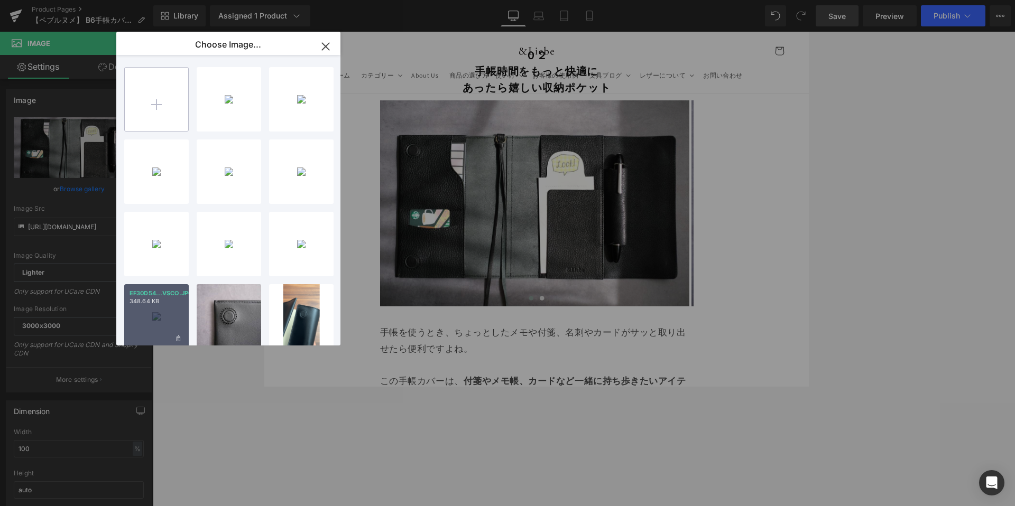
click at [146, 113] on input "file" at bounding box center [156, 99] width 63 height 63
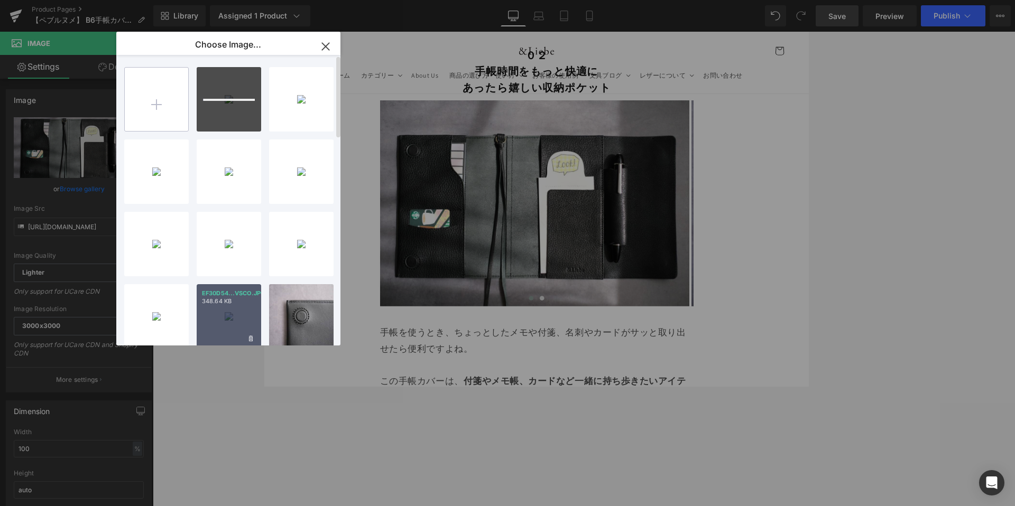
click at [145, 96] on input "file" at bounding box center [156, 99] width 63 height 63
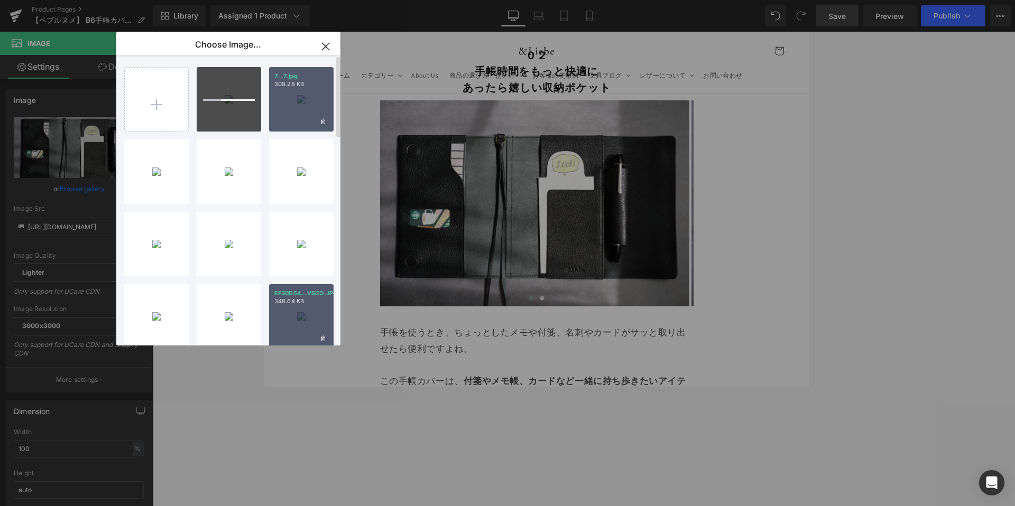
click at [285, 97] on div "7...7.jpg 308.28 KB" at bounding box center [301, 99] width 64 height 64
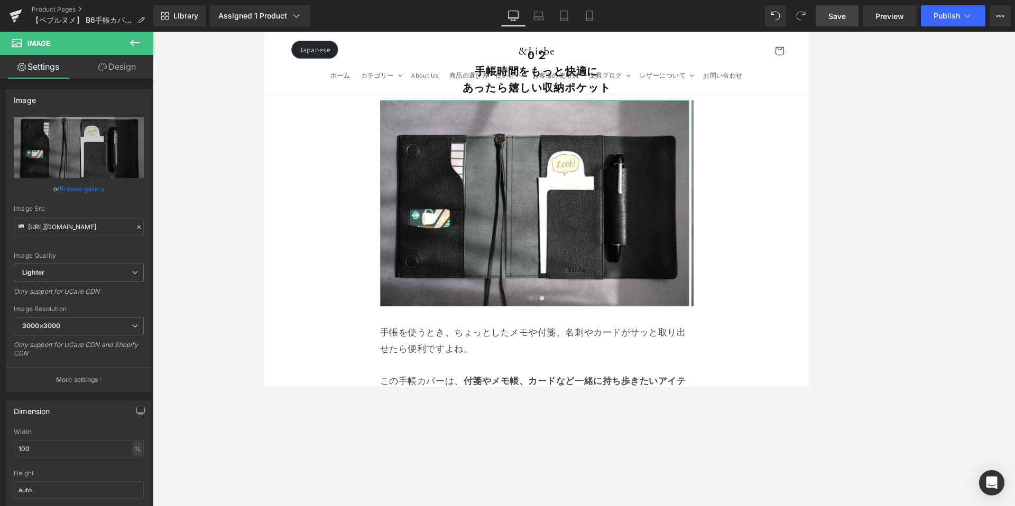
click at [93, 186] on link "Browse gallery" at bounding box center [82, 189] width 45 height 19
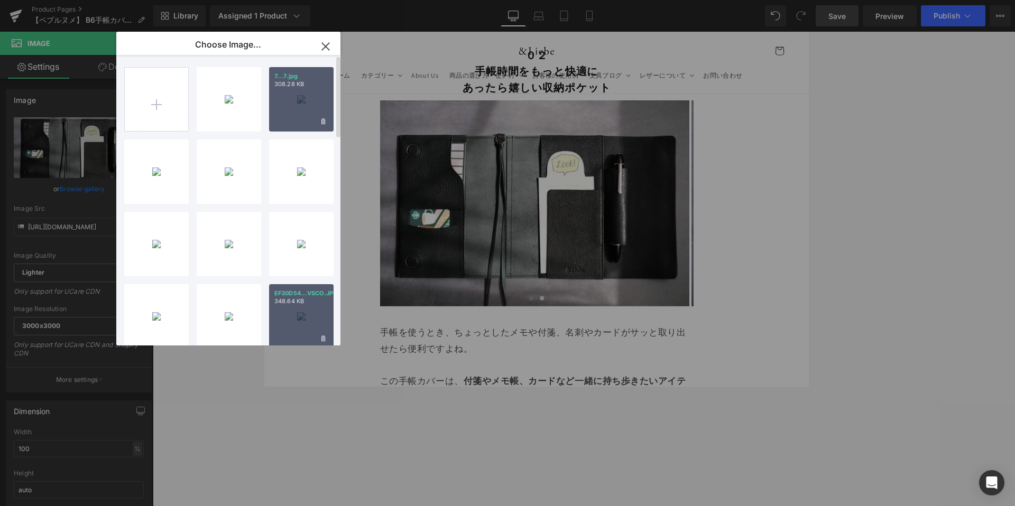
click at [291, 105] on div "7...7.jpg 308.28 KB" at bounding box center [301, 99] width 64 height 64
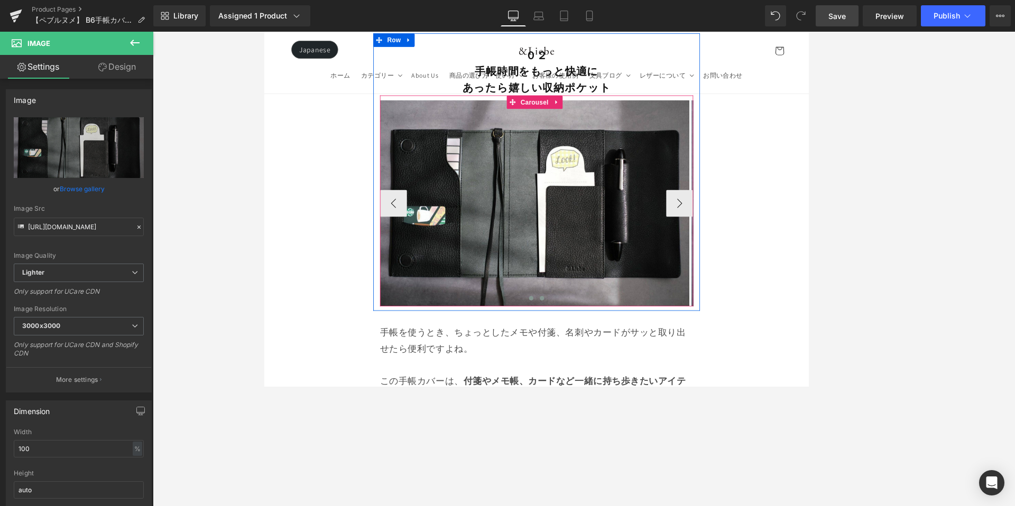
click at [587, 343] on span at bounding box center [589, 345] width 5 height 5
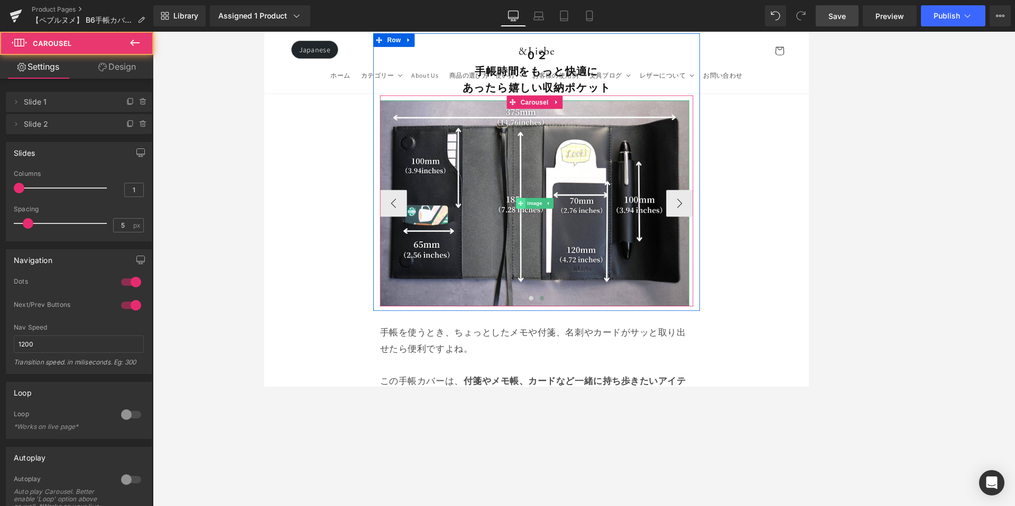
click at [562, 230] on icon at bounding box center [565, 233] width 6 height 6
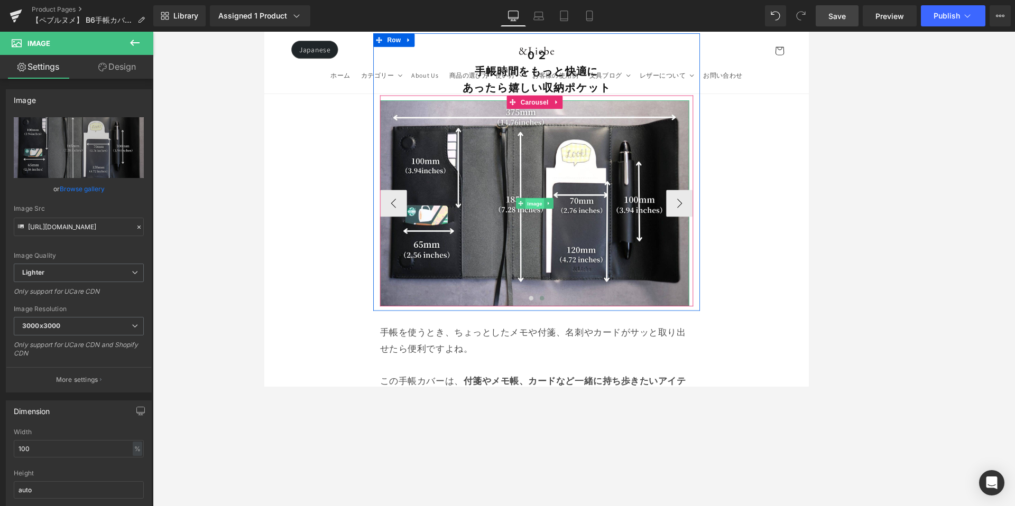
click at [570, 228] on span "Image" at bounding box center [581, 234] width 22 height 13
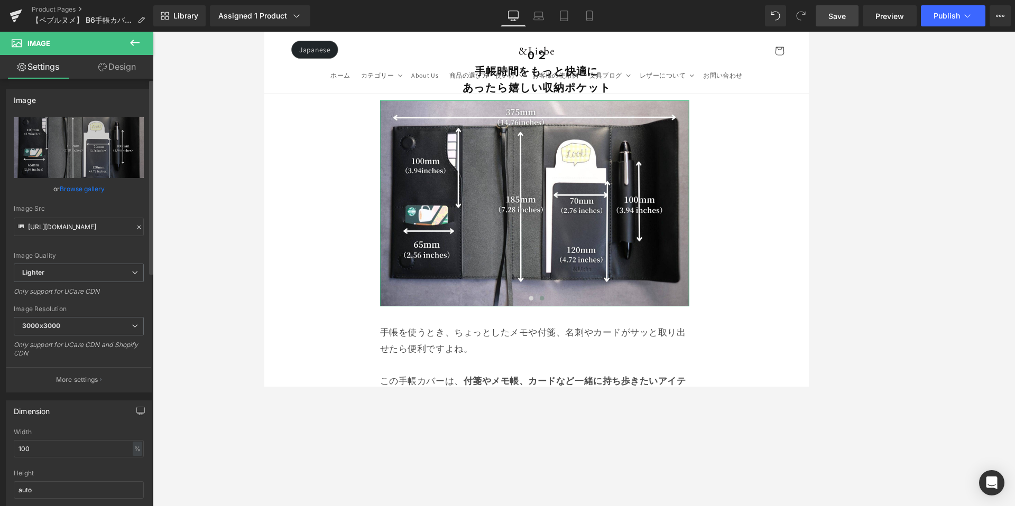
click at [88, 189] on link "Browse gallery" at bounding box center [82, 189] width 45 height 19
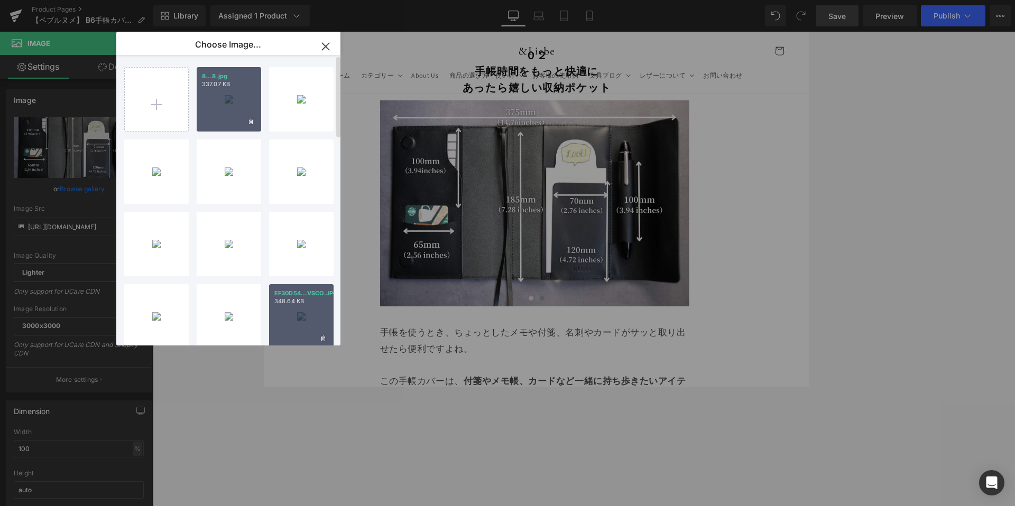
click at [243, 95] on div "8...8.jpg 337.07 KB" at bounding box center [229, 99] width 64 height 64
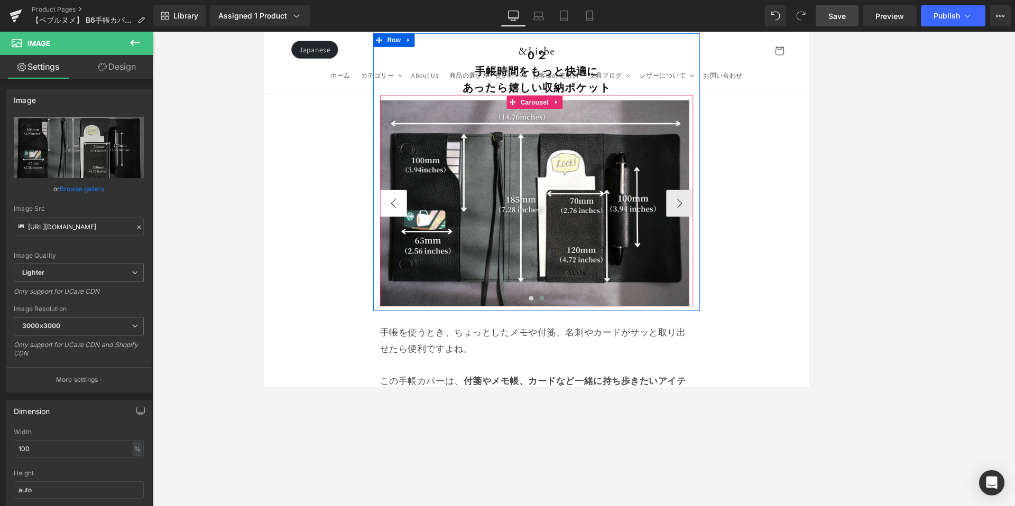
click at [419, 218] on button "‹" at bounding box center [416, 234] width 32 height 32
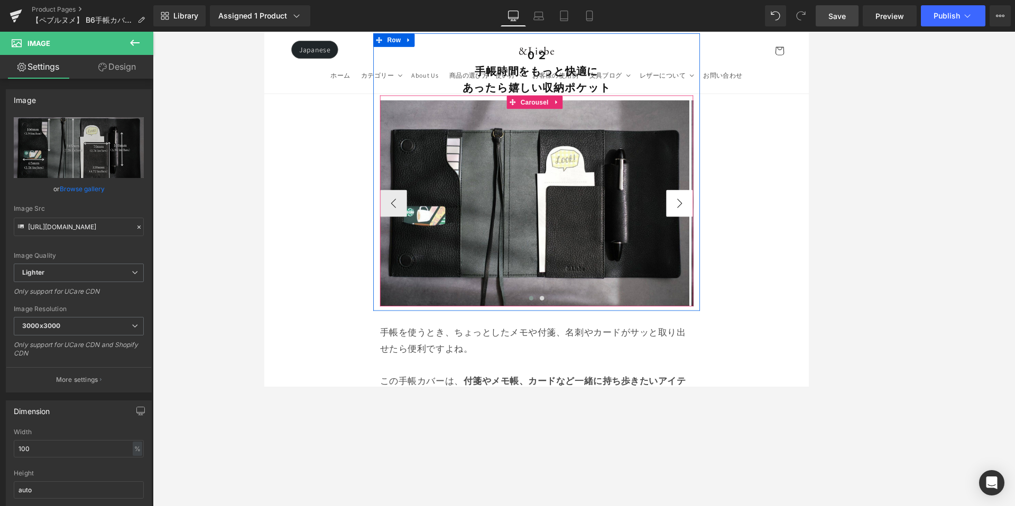
click at [697, 218] on button "›" at bounding box center [752, 234] width 32 height 32
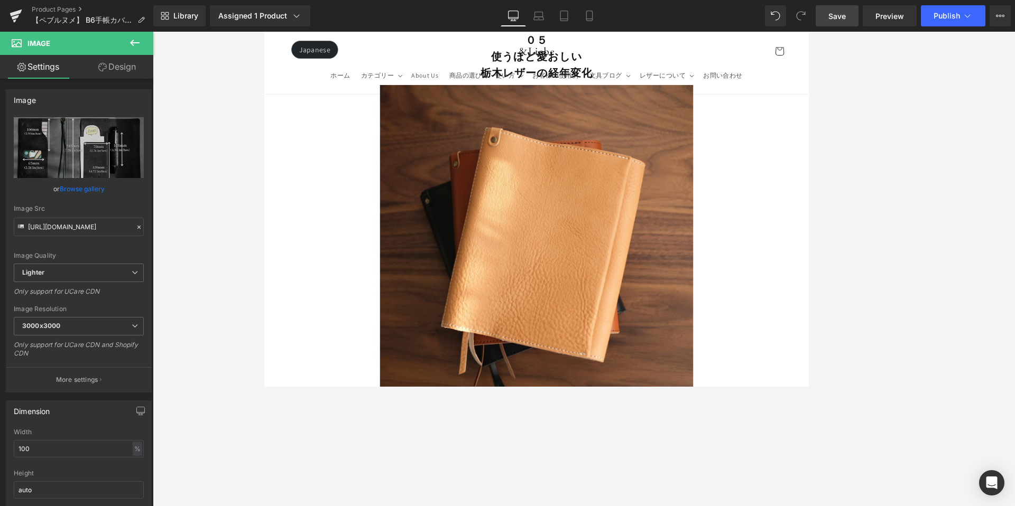
scroll to position [6555, 0]
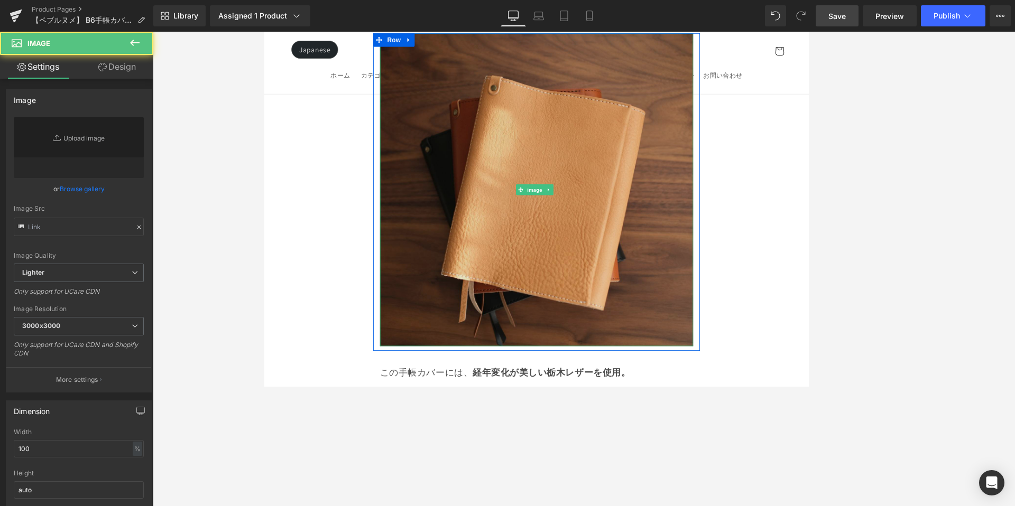
click at [642, 182] on img at bounding box center [584, 217] width 368 height 368
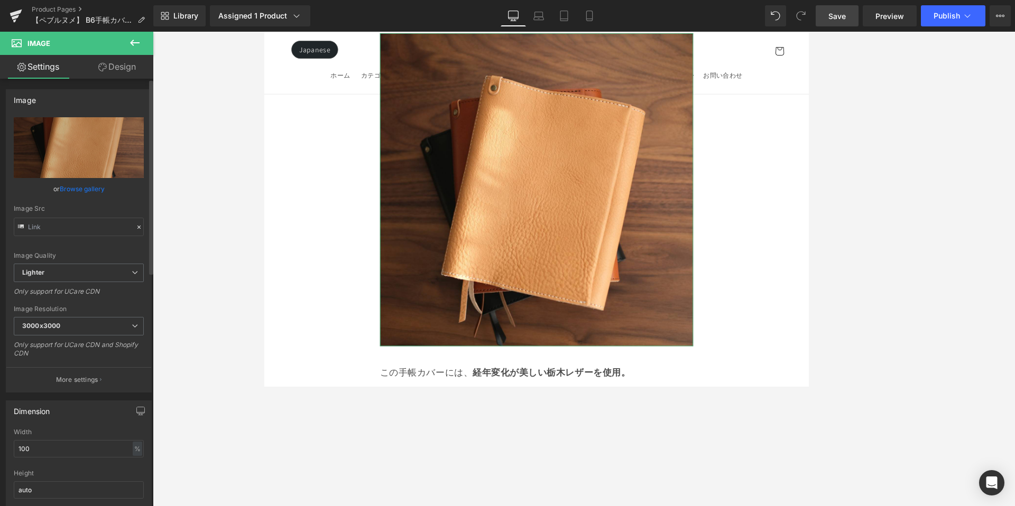
click at [97, 190] on link "Browse gallery" at bounding box center [82, 189] width 45 height 19
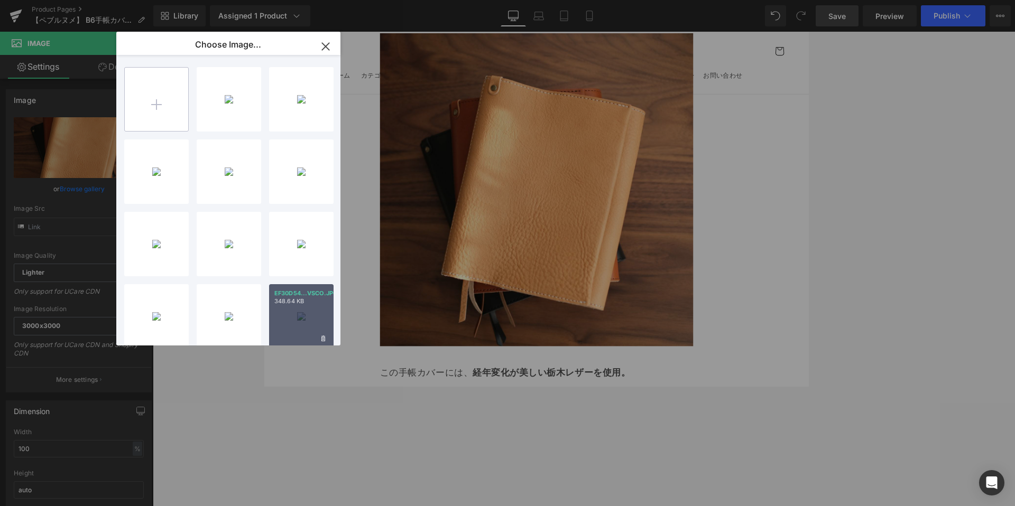
click at [153, 98] on input "file" at bounding box center [156, 99] width 63 height 63
type input "C:\fakepath\659E392A-5FC4-4EC1-A0BF-2C87F82932AB-50591-00000CF553E0D98A_VSCO.JPG"
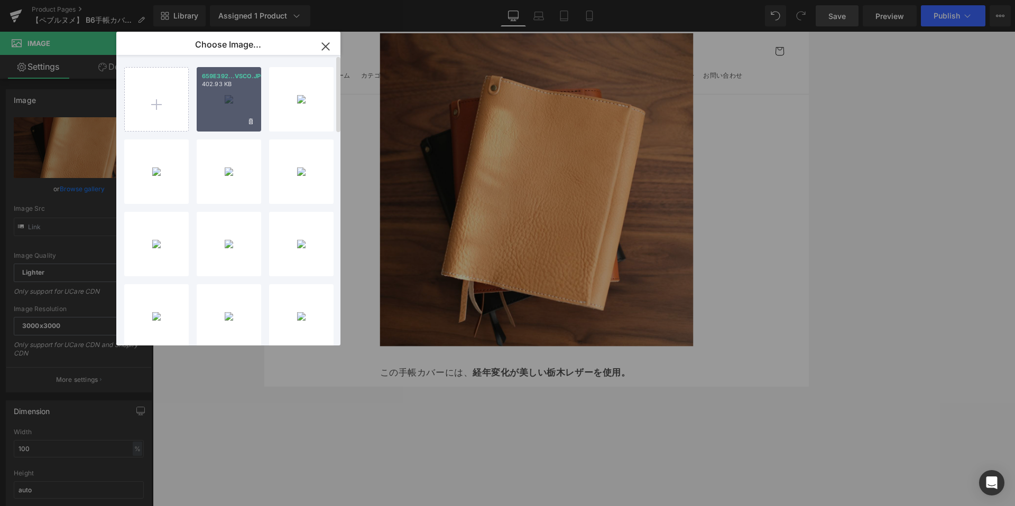
click at [223, 105] on div "659E392...VSCO.JPG 402.93 KB" at bounding box center [229, 99] width 64 height 64
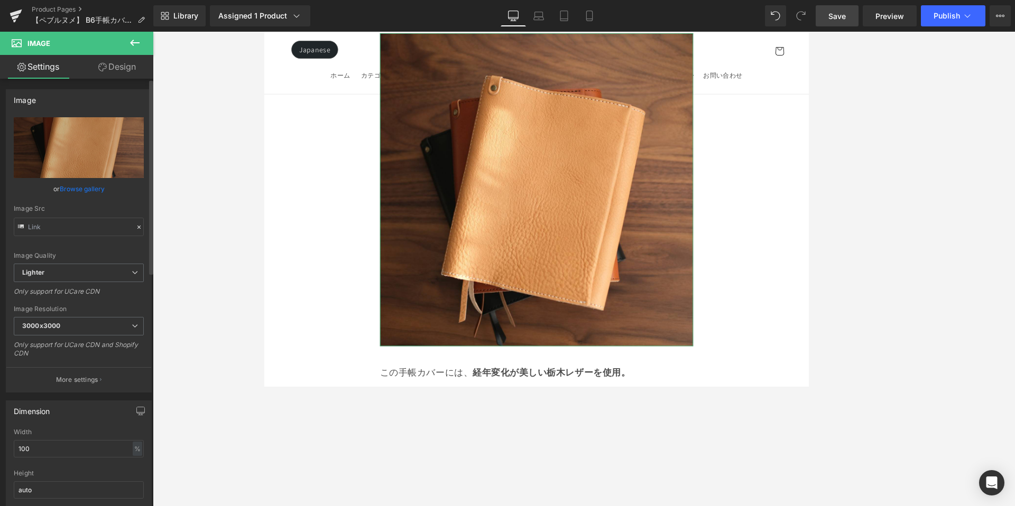
click at [96, 187] on link "Browse gallery" at bounding box center [82, 189] width 45 height 19
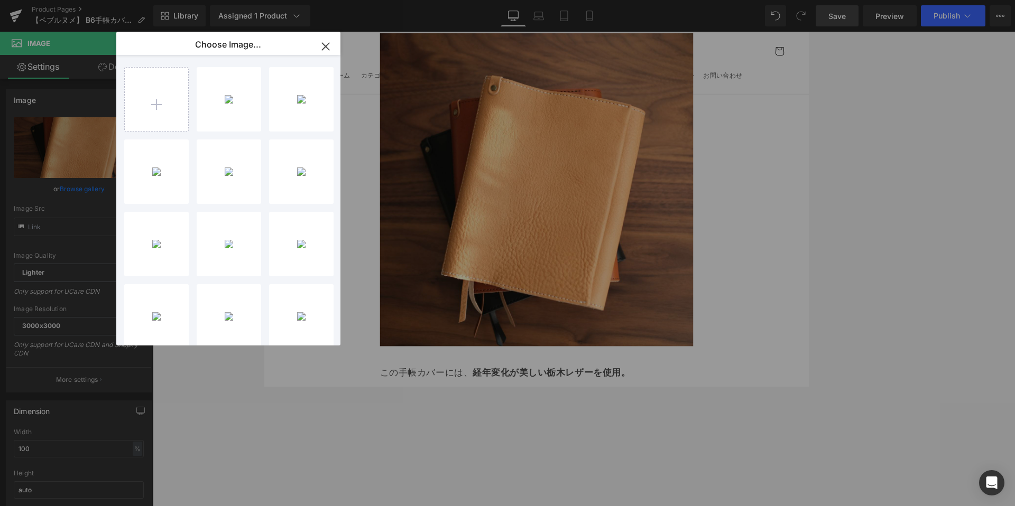
drag, startPoint x: 217, startPoint y: 101, endPoint x: 210, endPoint y: 99, distance: 7.7
click at [0, 0] on div "659E392...VSCO.JPG 402.93 KB" at bounding box center [0, 0] width 0 height 0
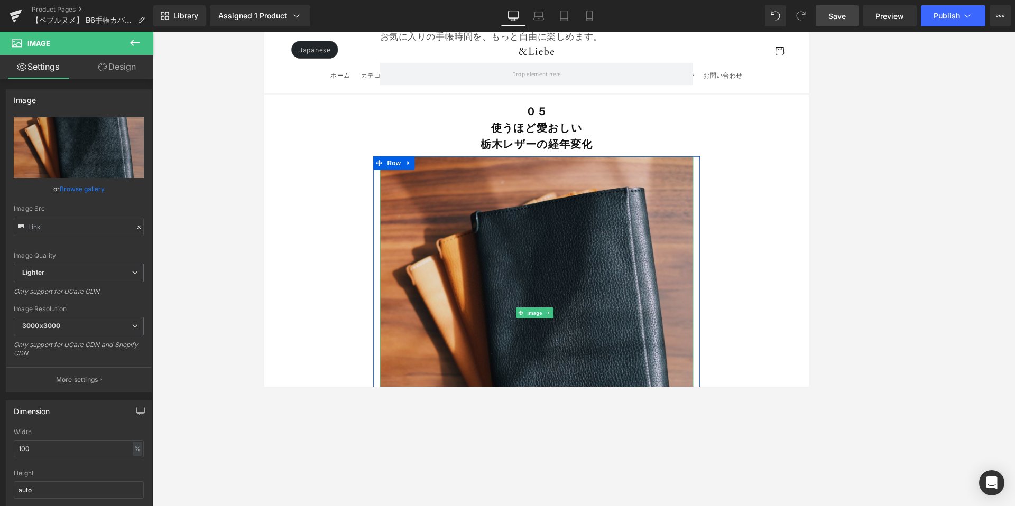
scroll to position [6360, 0]
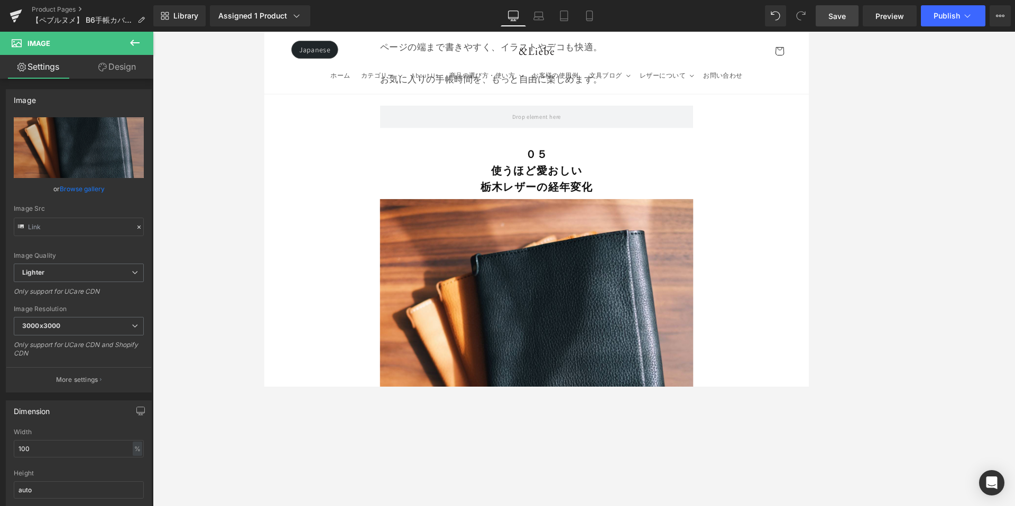
click at [697, 15] on span "Save" at bounding box center [836, 16] width 17 height 11
